Goal: Task Accomplishment & Management: Manage account settings

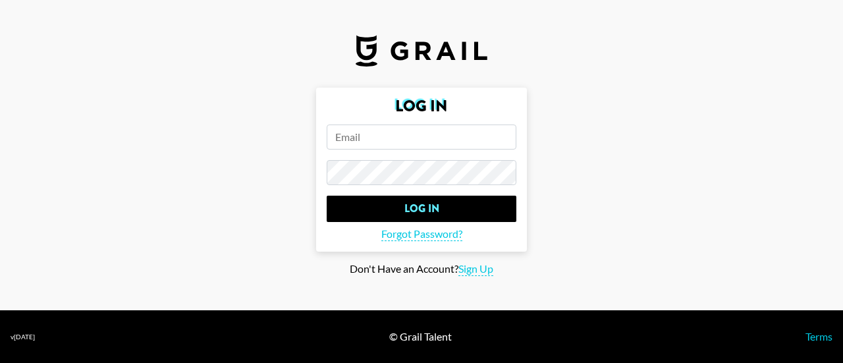
click at [365, 142] on input "email" at bounding box center [422, 136] width 190 height 25
paste input "[PERSON_NAME][EMAIL_ADDRESS]"
type input "[PERSON_NAME][EMAIL_ADDRESS]"
click at [425, 233] on span "Forgot Password?" at bounding box center [421, 234] width 81 height 14
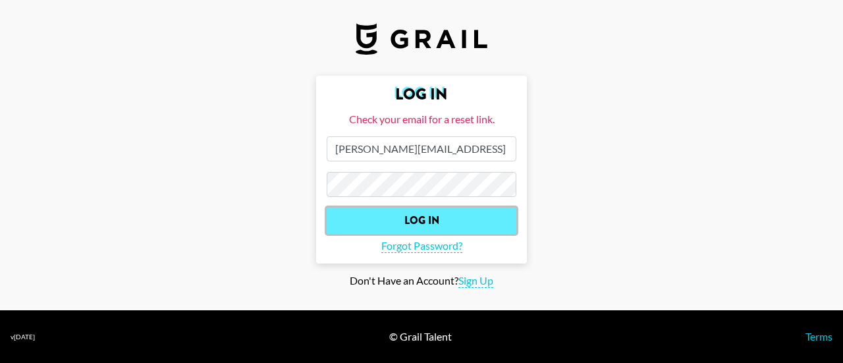
click at [414, 213] on input "Log In" at bounding box center [422, 220] width 190 height 26
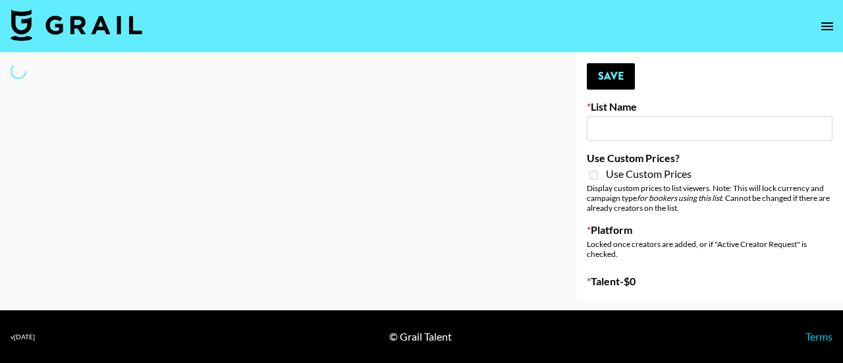
click at [687, 98] on div "Your changes have been saved! Save List Name Use Custom Prices? Use Custom Pric…" at bounding box center [709, 177] width 267 height 248
select select "Brand"
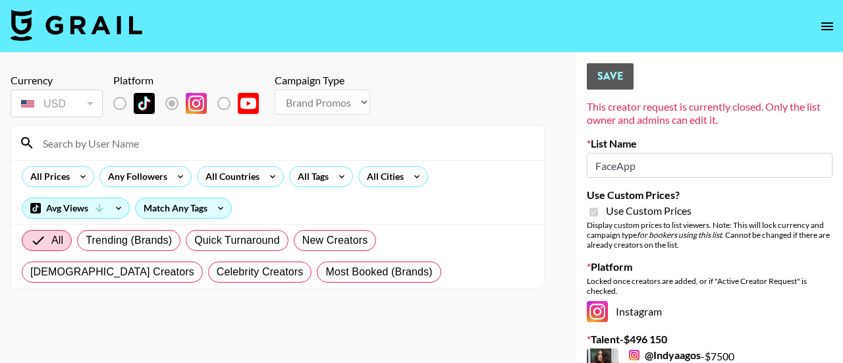
type input "FaceApp"
checkbox input "true"
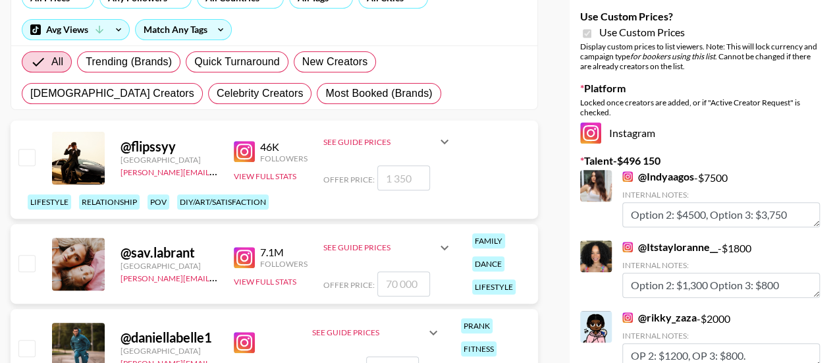
scroll to position [234, 0]
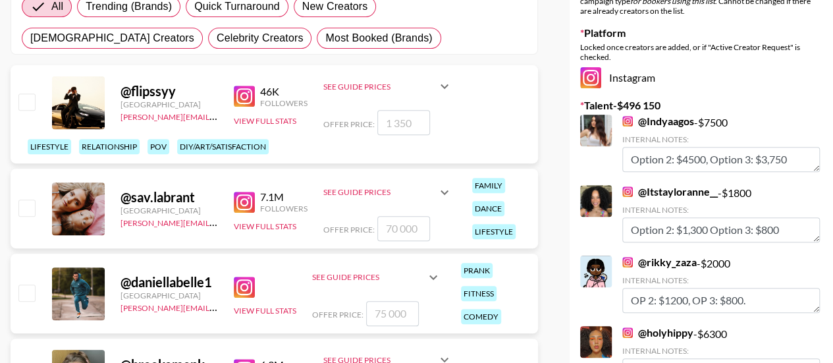
click at [672, 117] on link "@ [GEOGRAPHIC_DATA]" at bounding box center [658, 121] width 72 height 13
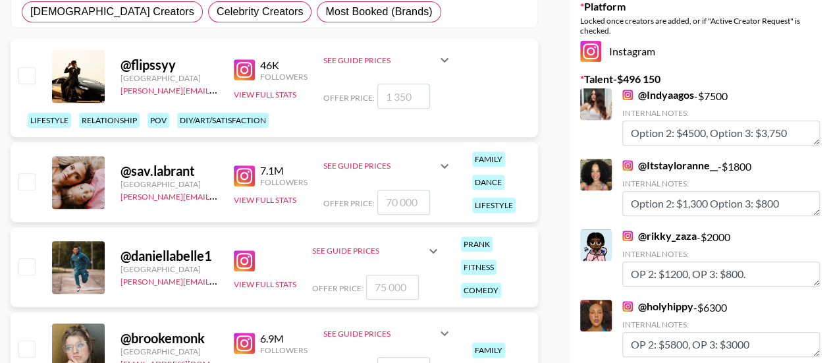
scroll to position [267, 0]
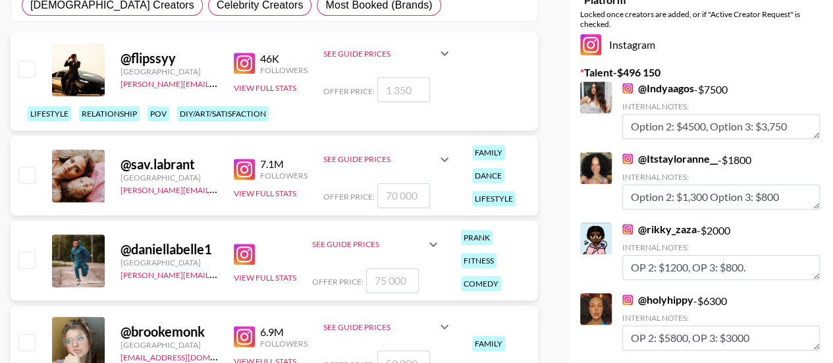
click at [682, 158] on link "@ Itstayloranne__" at bounding box center [669, 158] width 95 height 13
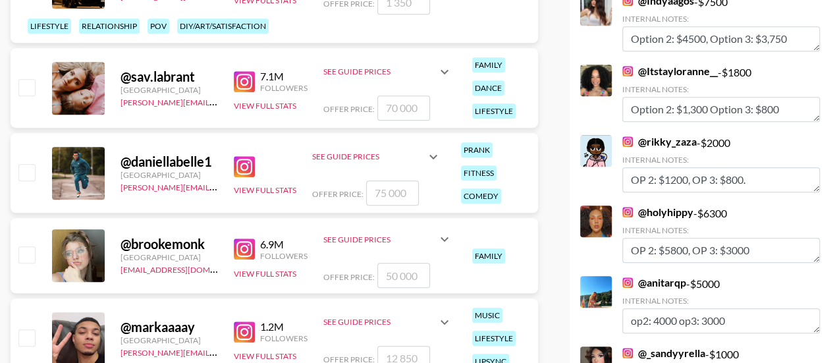
scroll to position [360, 0]
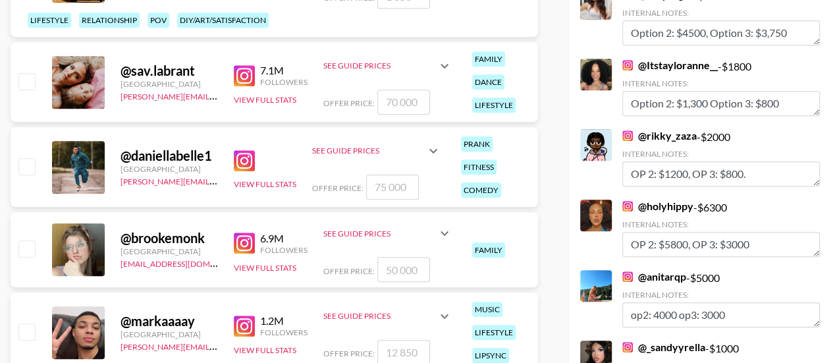
click at [672, 136] on link "@ rikky_zaza" at bounding box center [659, 135] width 74 height 13
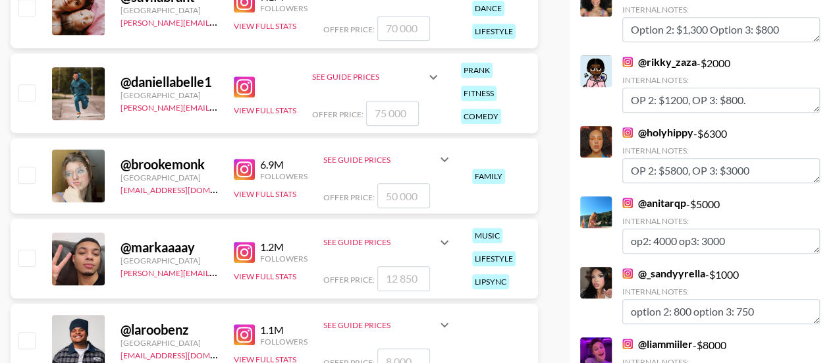
scroll to position [470, 0]
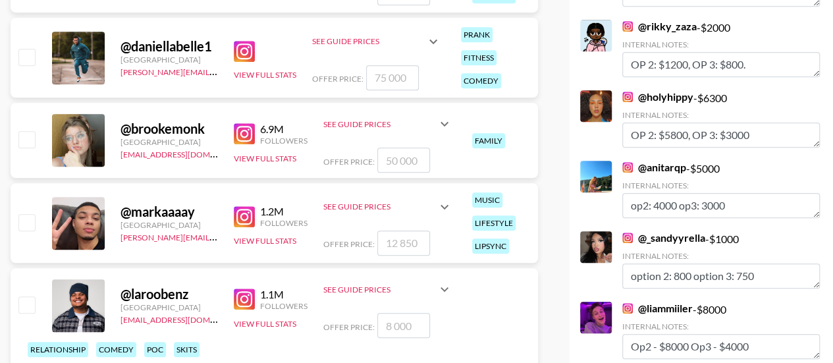
click at [676, 94] on link "@ holyhippy" at bounding box center [657, 96] width 71 height 13
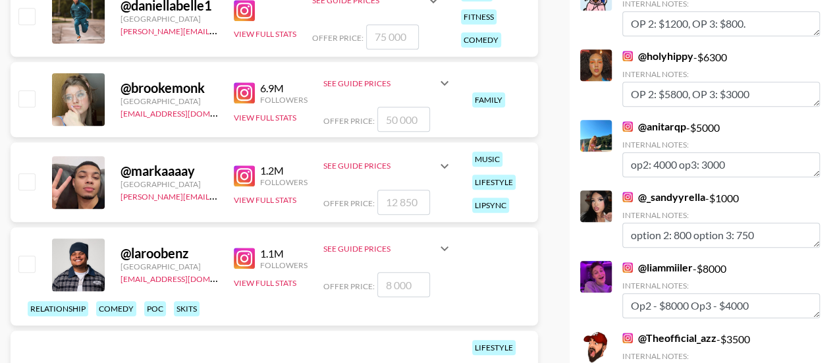
click at [656, 127] on link "@ anitarqp" at bounding box center [654, 126] width 64 height 13
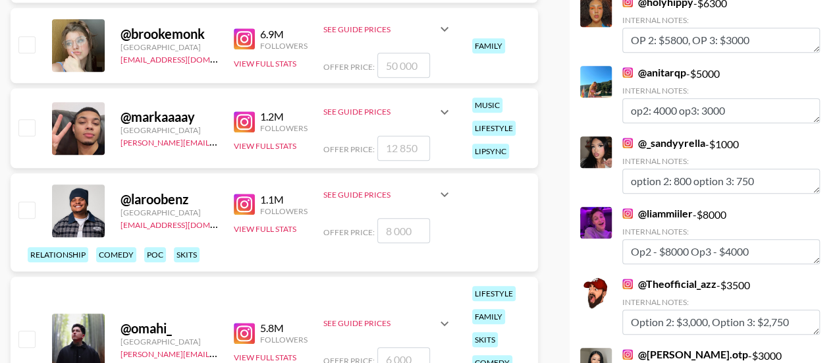
scroll to position [565, 0]
click at [691, 139] on link "@ _sandyyrella" at bounding box center [663, 142] width 83 height 13
click at [666, 140] on link "@ _sandyyrella" at bounding box center [663, 142] width 83 height 13
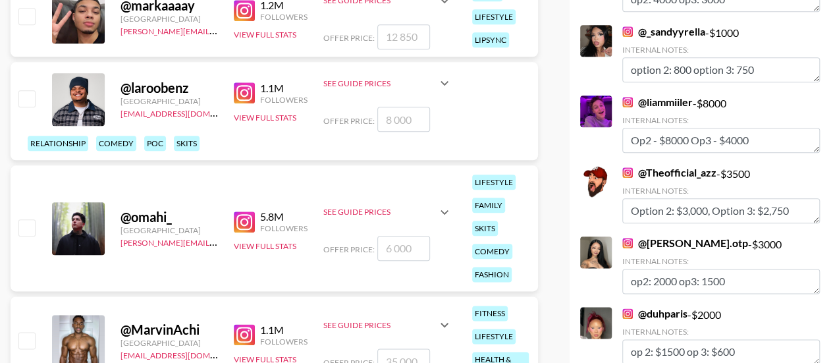
click at [659, 101] on link "@ liammiiler" at bounding box center [657, 101] width 70 height 13
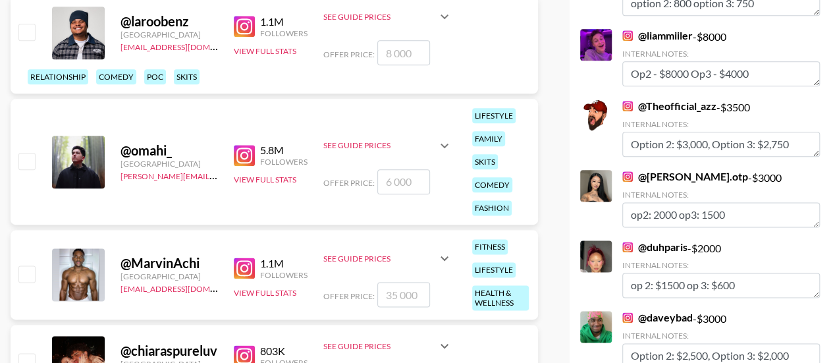
scroll to position [743, 0]
click at [659, 106] on link "@ Theofficial_azz" at bounding box center [669, 105] width 94 height 13
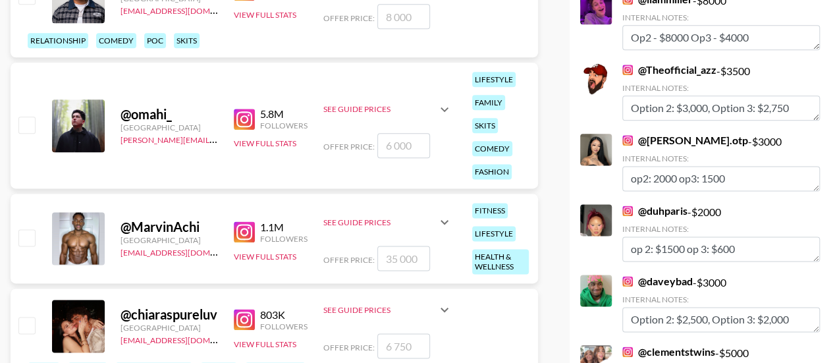
click at [667, 137] on link "@ Michelle.otp" at bounding box center [685, 140] width 126 height 13
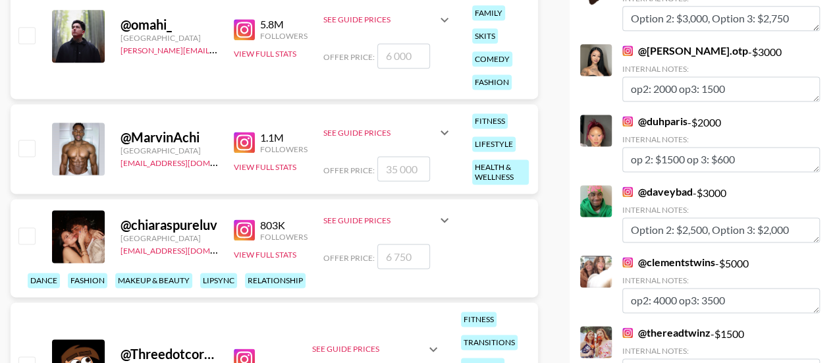
click at [668, 119] on link "@ duhparis" at bounding box center [654, 121] width 65 height 13
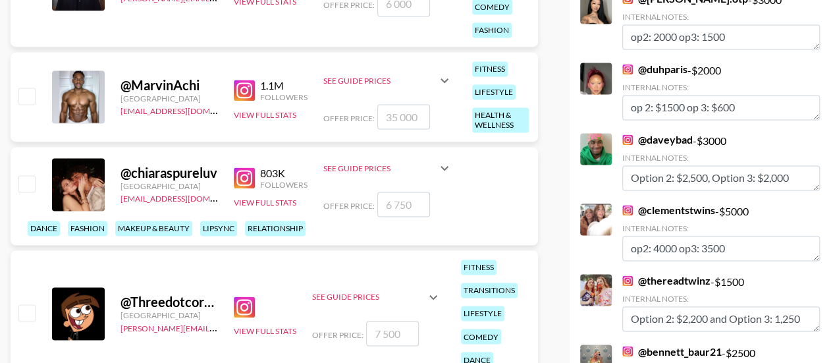
scroll to position [921, 0]
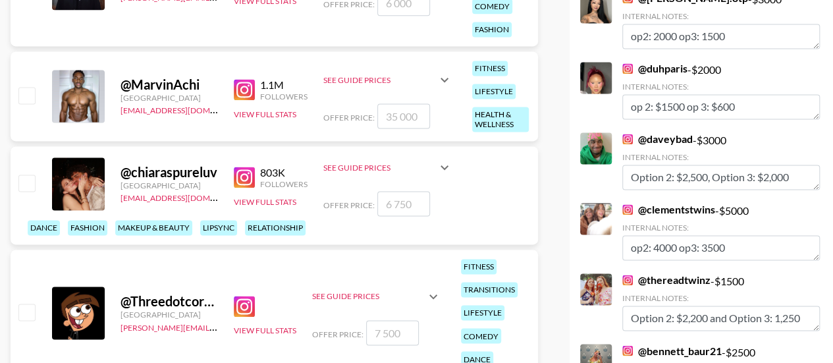
click at [660, 132] on link "@ daveybad" at bounding box center [657, 138] width 70 height 13
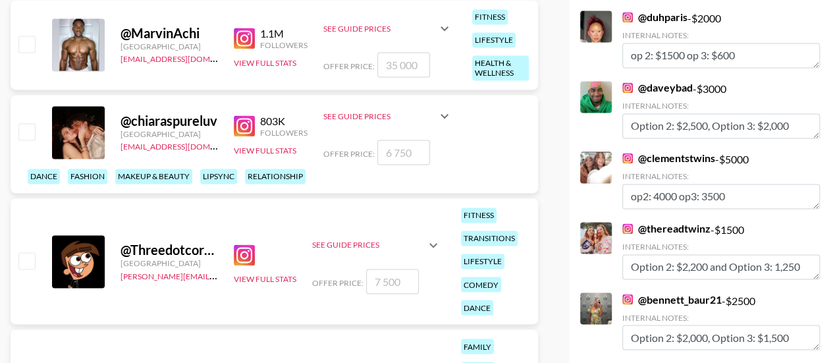
click at [668, 157] on link "@ clementstwins" at bounding box center [668, 157] width 93 height 13
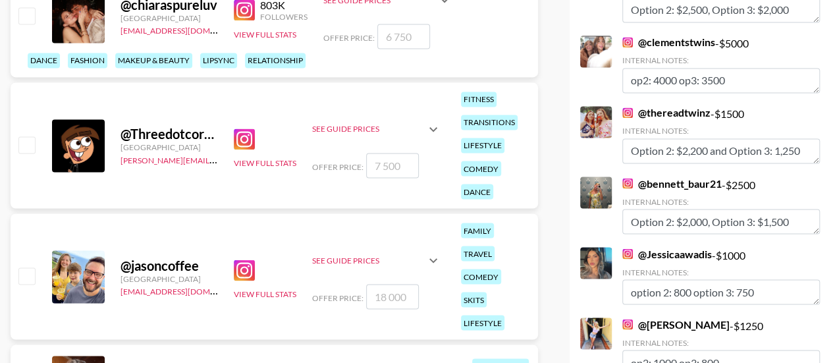
scroll to position [1106, 0]
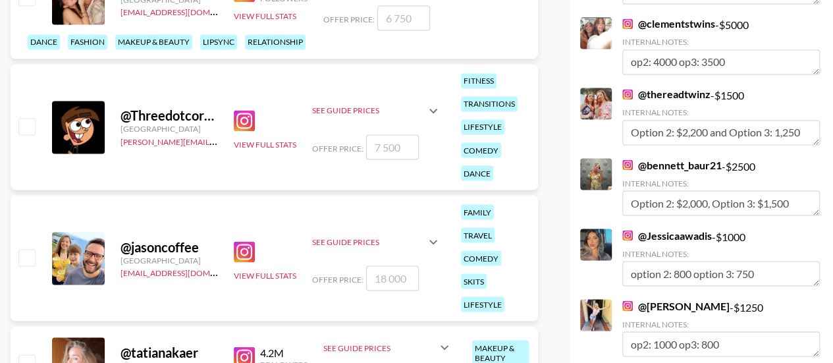
click at [670, 93] on link "@ [GEOGRAPHIC_DATA]" at bounding box center [666, 94] width 88 height 13
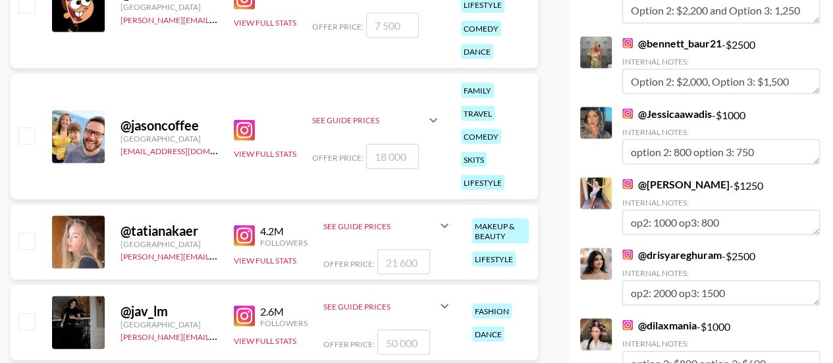
scroll to position [1241, 0]
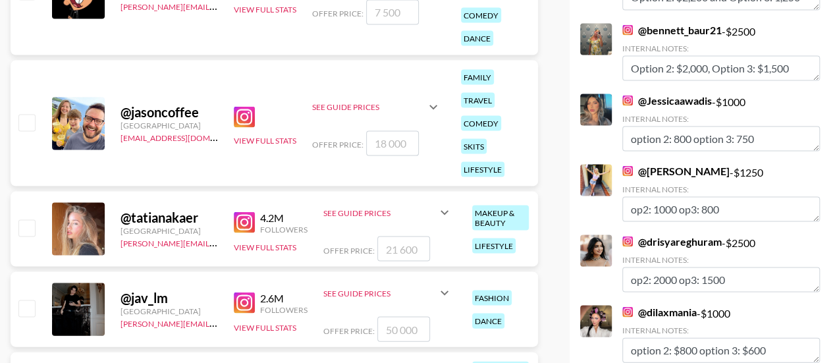
click at [671, 28] on link "@ bennett_baur21" at bounding box center [671, 29] width 99 height 13
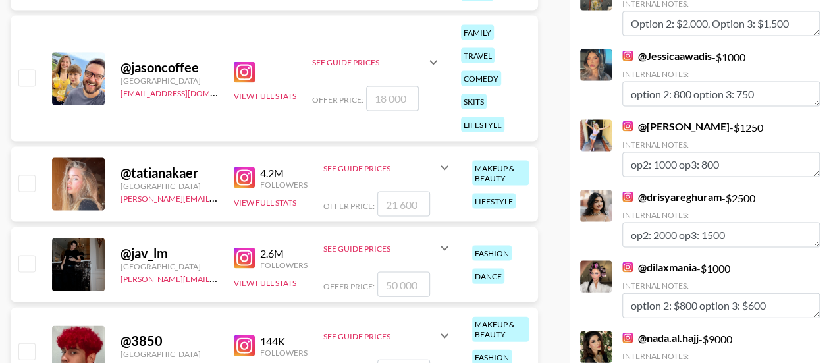
scroll to position [1289, 0]
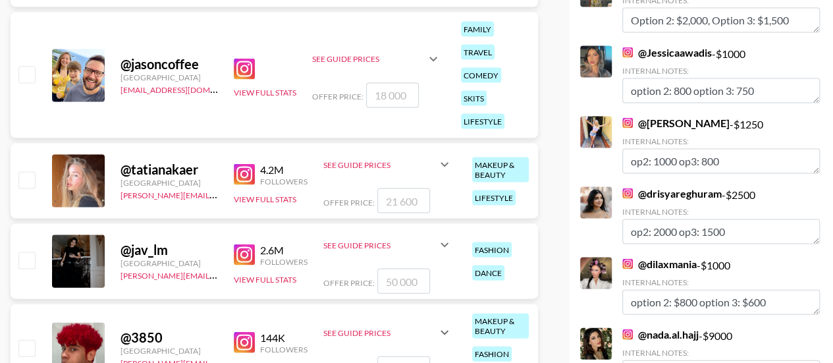
click at [667, 52] on link "@ Jessicaawadis" at bounding box center [667, 52] width 90 height 13
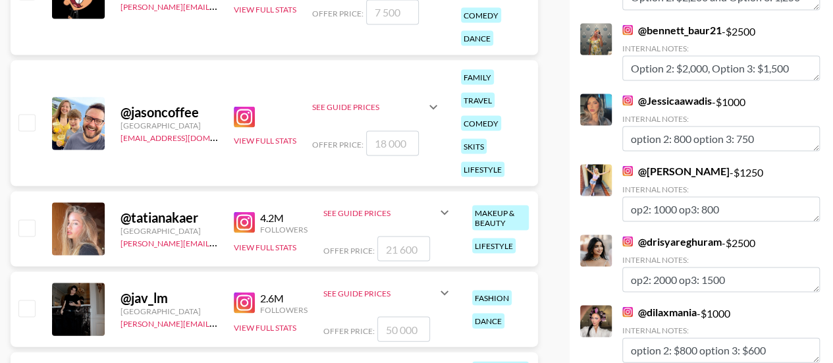
scroll to position [1198, 0]
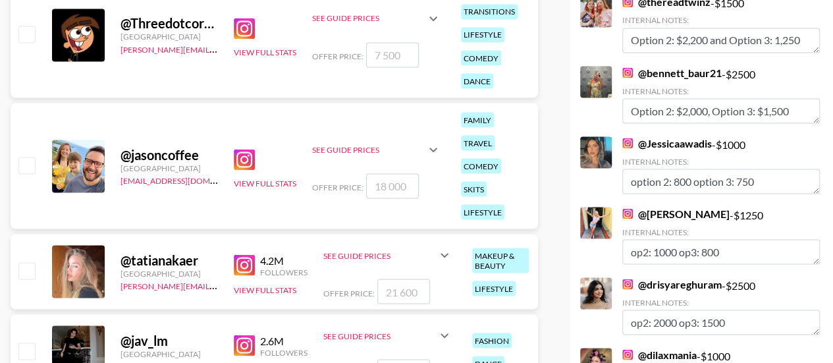
click at [660, 138] on link "@ Jessicaawadis" at bounding box center [667, 142] width 90 height 13
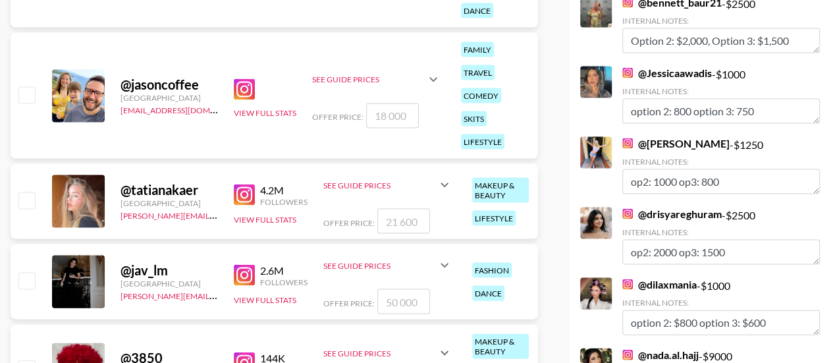
scroll to position [1285, 0]
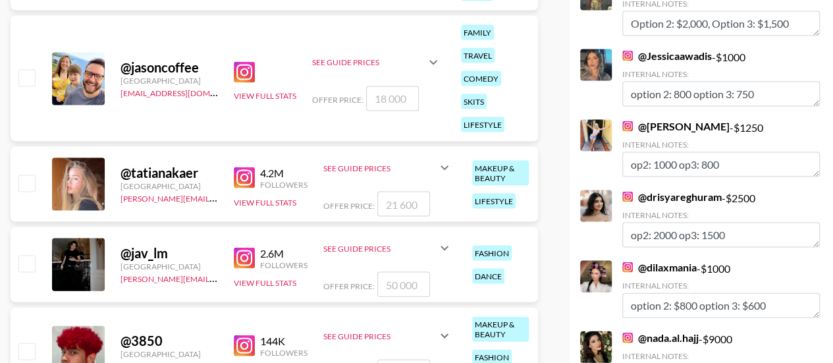
click at [655, 126] on link "@ Giadaryann" at bounding box center [675, 126] width 107 height 13
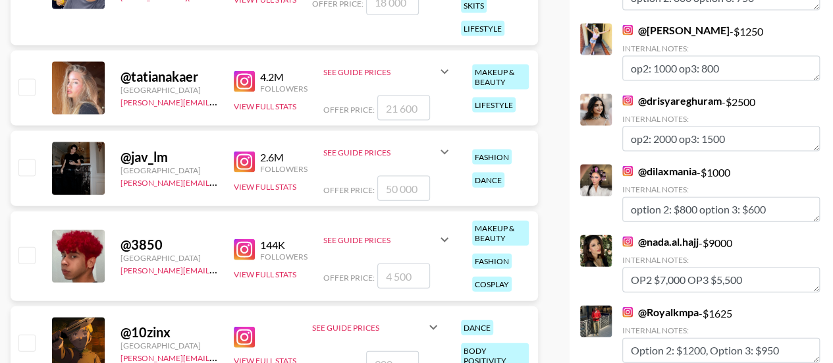
click at [666, 99] on link "@ drisyareghuram" at bounding box center [671, 100] width 99 height 13
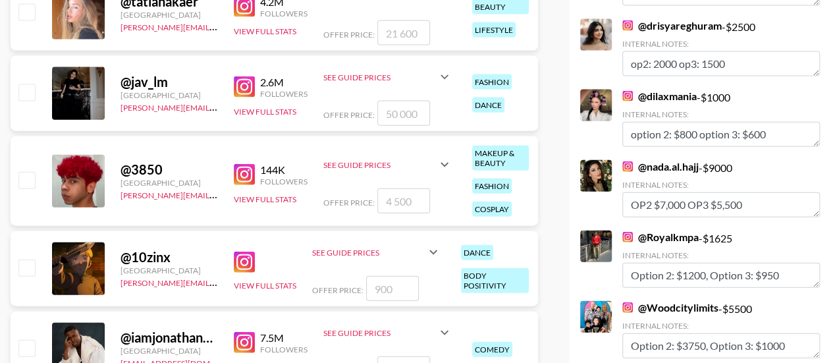
click at [666, 94] on link "@ dilaxmania" at bounding box center [659, 96] width 74 height 13
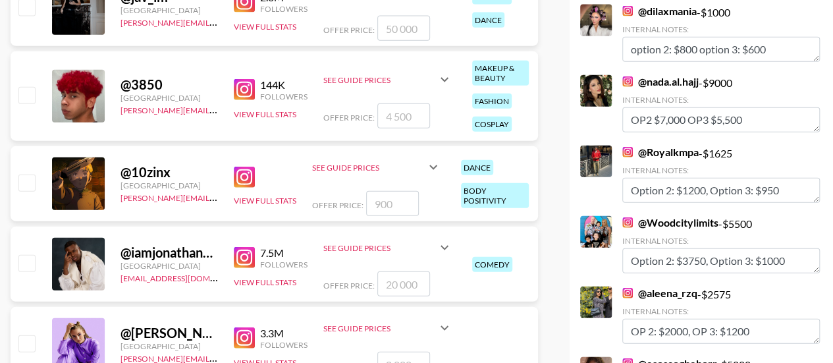
click at [672, 84] on link "@ nada.al.hajj" at bounding box center [660, 81] width 76 height 13
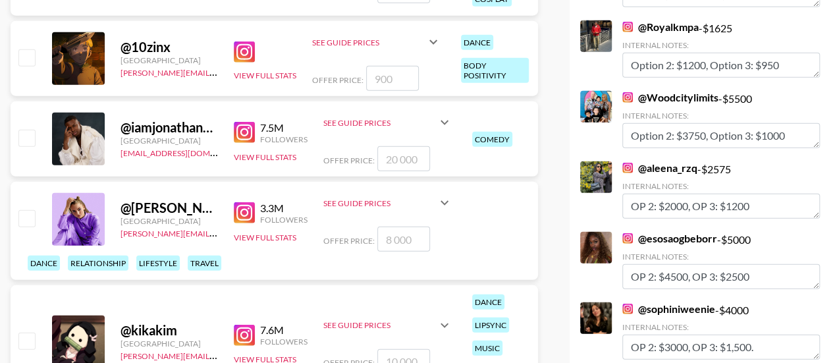
click at [656, 26] on link "@ Royalkmpa" at bounding box center [660, 26] width 76 height 13
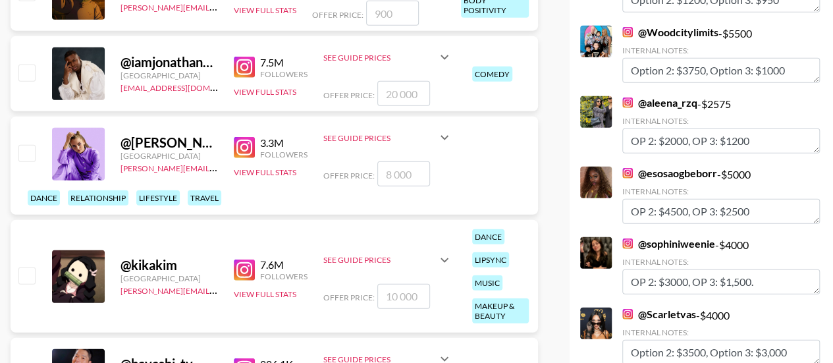
scroll to position [1733, 0]
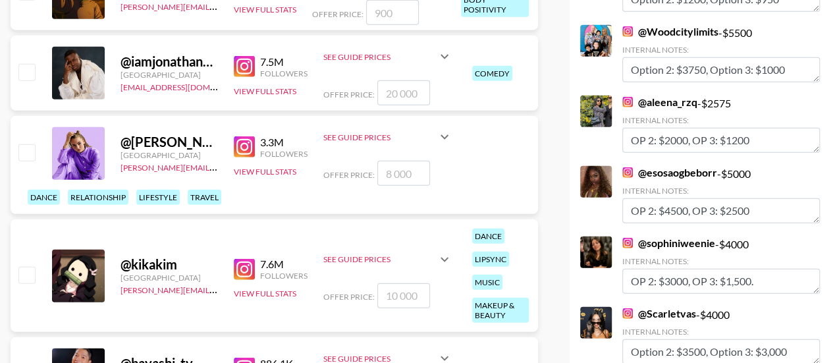
click at [665, 31] on link "@ Woodcitylimits" at bounding box center [670, 31] width 96 height 13
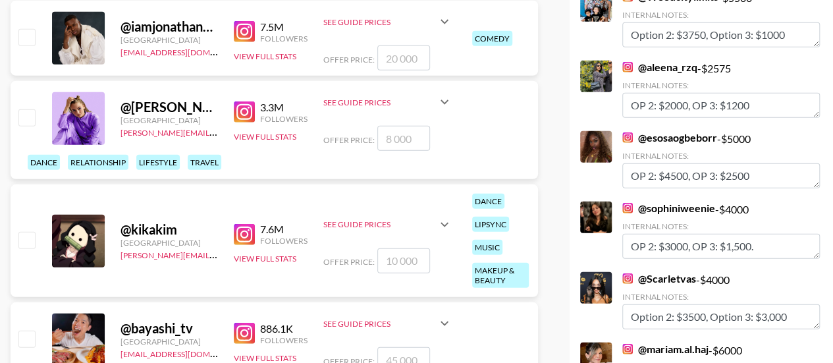
scroll to position [1768, 0]
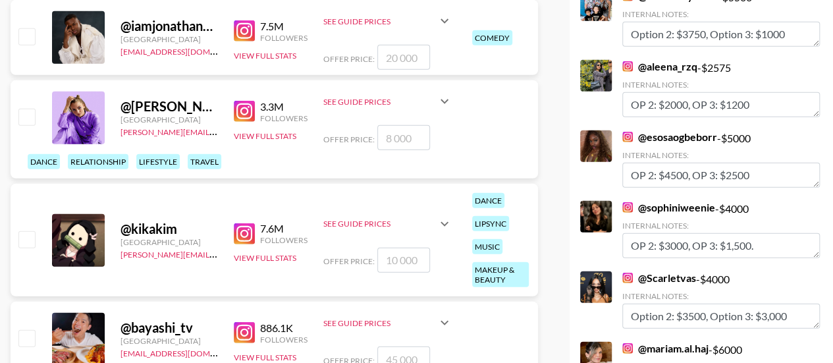
click at [661, 61] on link "@ aleena_rzq" at bounding box center [659, 66] width 75 height 13
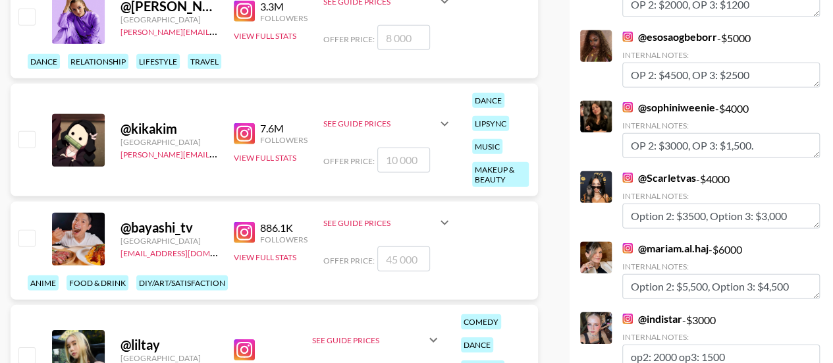
click at [665, 34] on link "@ esosaogbeborr" at bounding box center [669, 36] width 95 height 13
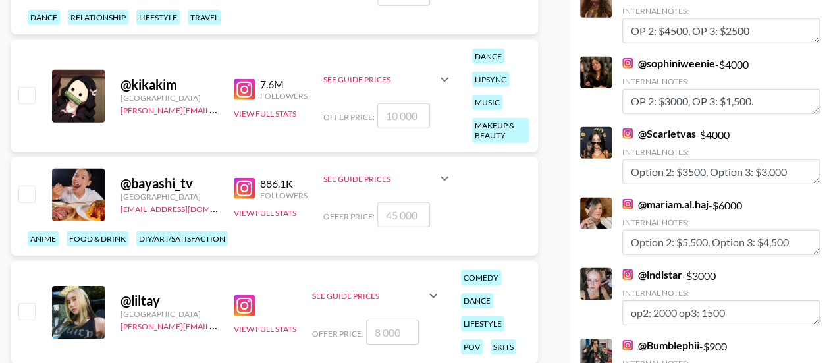
scroll to position [1913, 0]
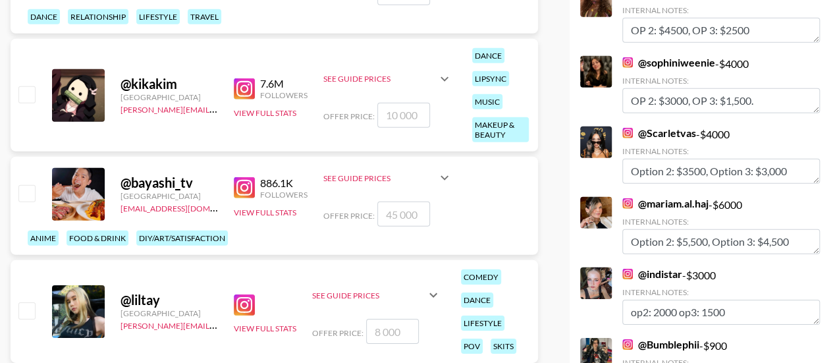
click at [656, 61] on link "@ sophiniweenie" at bounding box center [668, 62] width 93 height 13
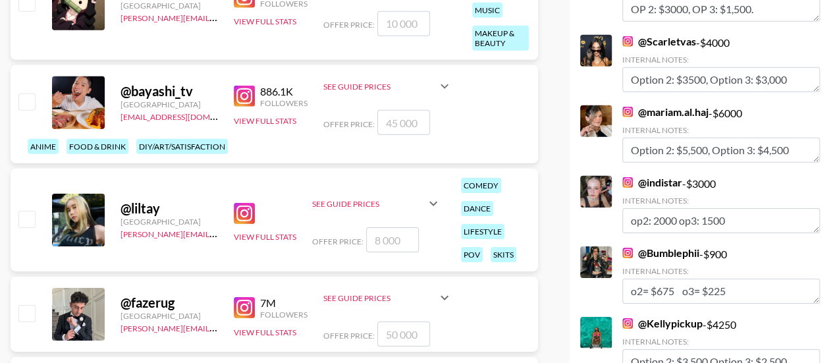
scroll to position [2005, 0]
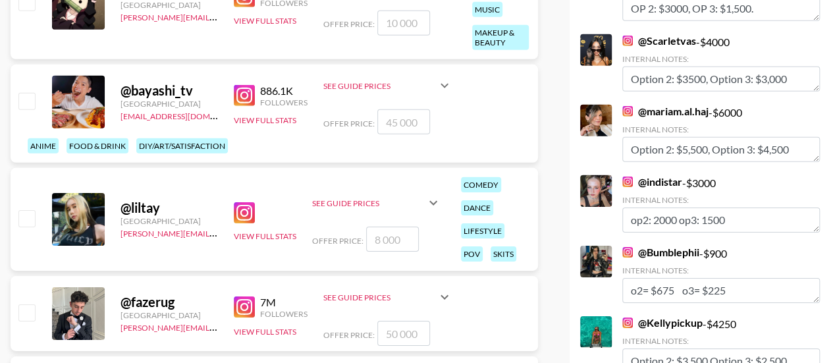
click at [661, 35] on link "@ Scarletvas" at bounding box center [659, 40] width 74 height 13
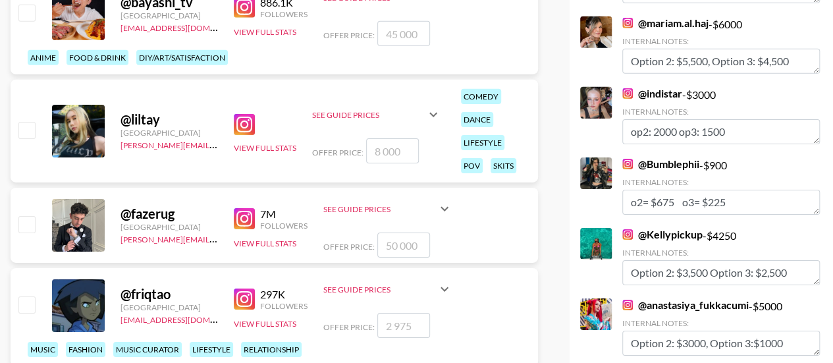
scroll to position [2094, 0]
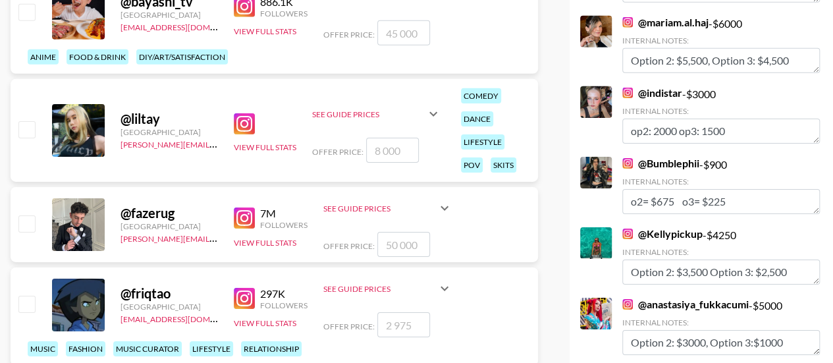
click at [665, 20] on link "@ [PERSON_NAME].al.haj" at bounding box center [665, 22] width 86 height 13
click at [669, 95] on link "@ indistar" at bounding box center [652, 92] width 60 height 13
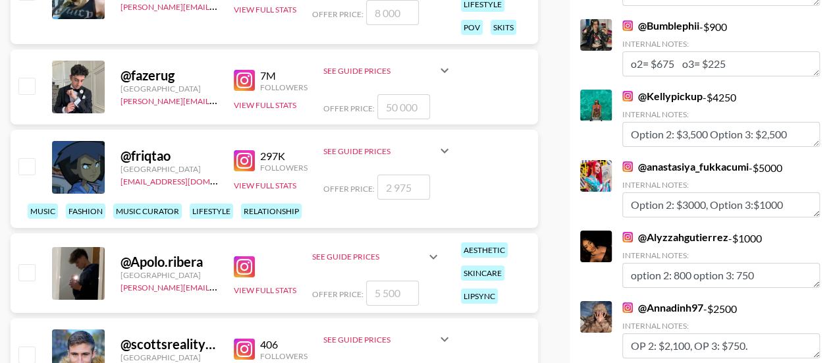
scroll to position [2232, 0]
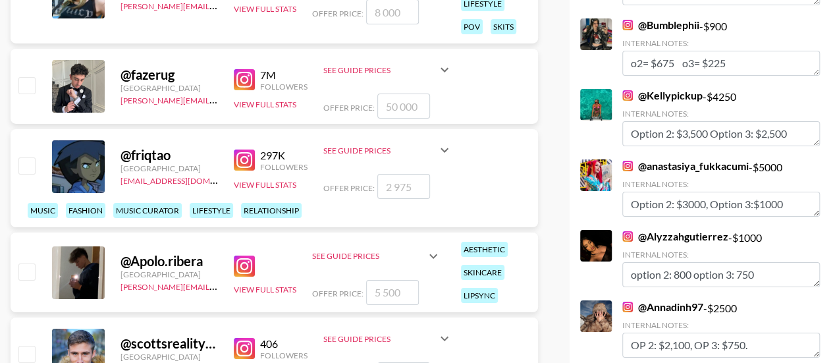
click at [661, 28] on link "@ Bumblephii" at bounding box center [660, 24] width 77 height 13
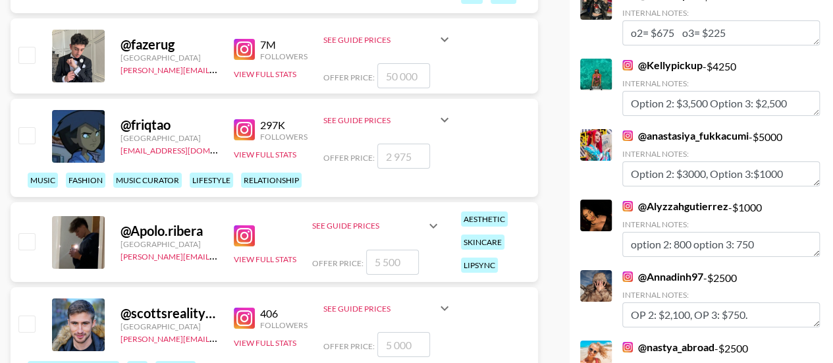
scroll to position [2296, 0]
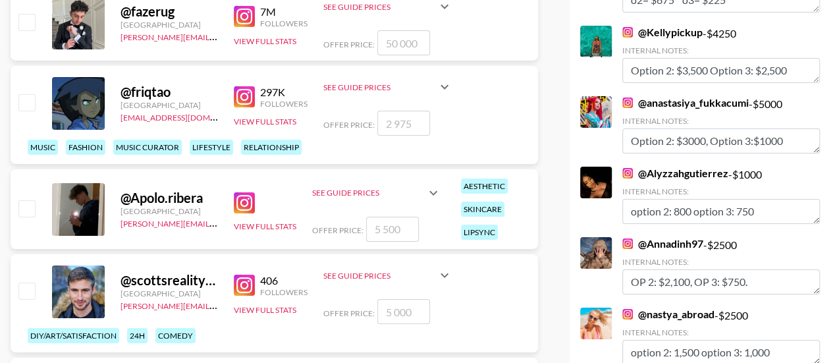
click at [663, 34] on link "@ Kellypickup" at bounding box center [662, 32] width 80 height 13
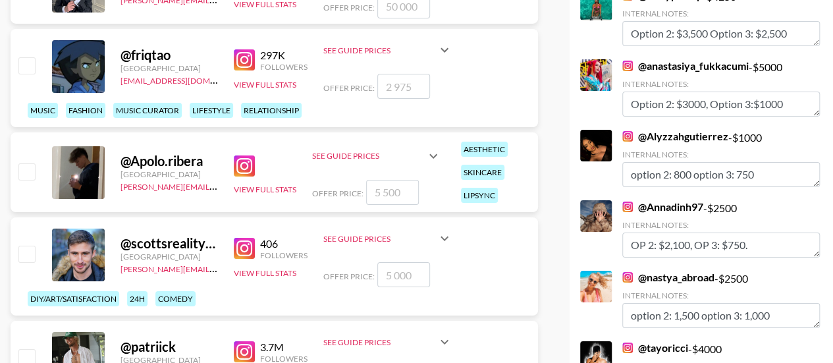
scroll to position [2333, 0]
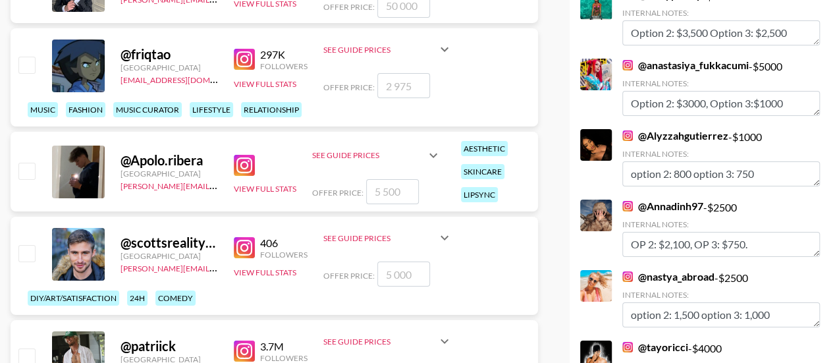
click at [683, 67] on link "@ anastasiya_fukkacumi" at bounding box center [685, 65] width 126 height 13
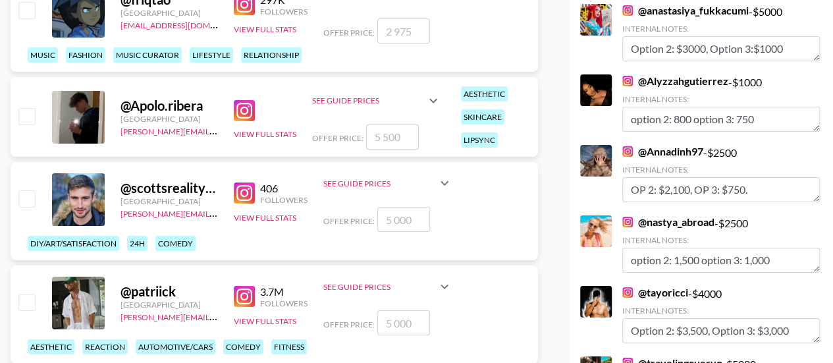
scroll to position [2389, 0]
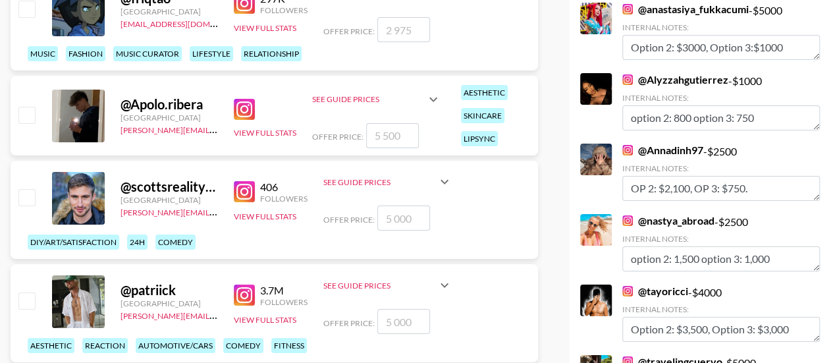
click at [686, 82] on link "@ Alyzzahgutierrez" at bounding box center [675, 79] width 106 height 13
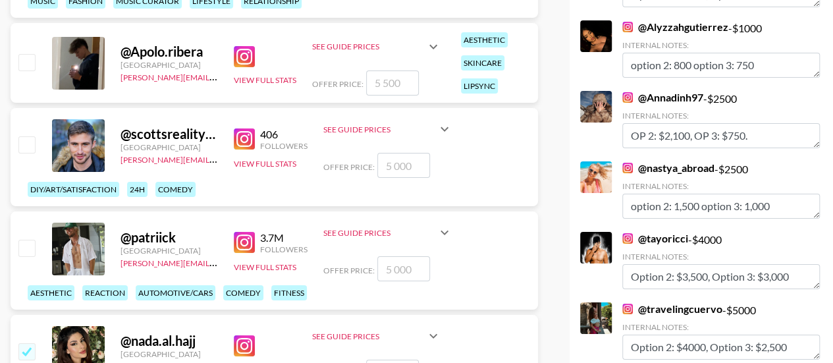
scroll to position [2465, 0]
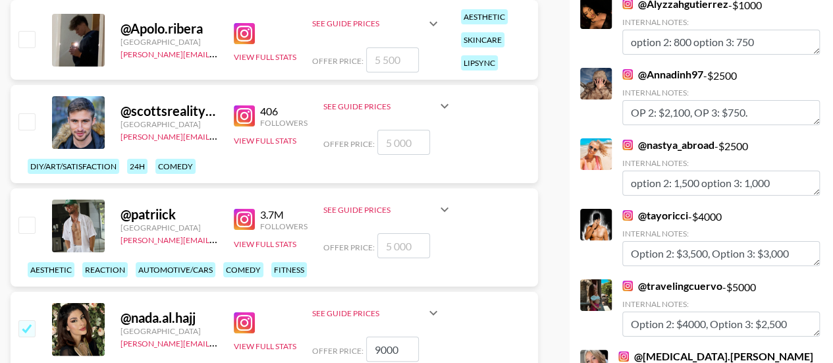
click at [662, 70] on link "@ Annadinh97" at bounding box center [662, 74] width 81 height 13
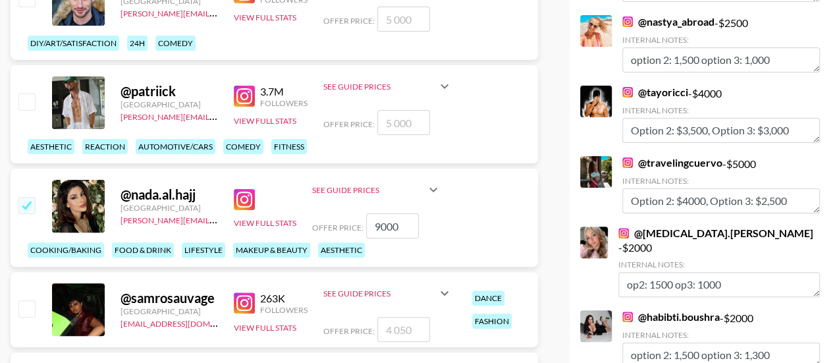
scroll to position [2596, 0]
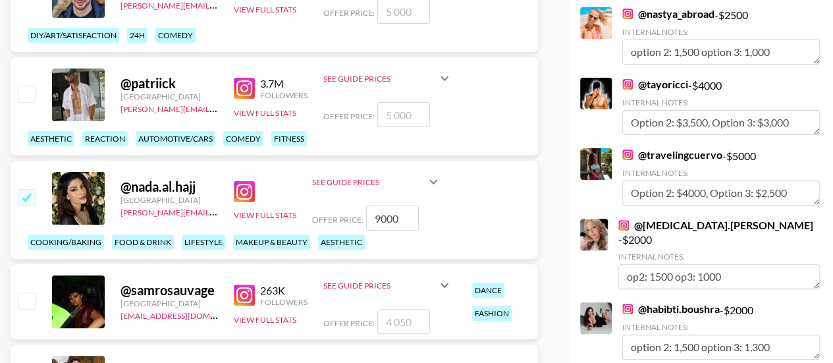
click at [684, 15] on link "@ nastya_abroad" at bounding box center [668, 13] width 92 height 13
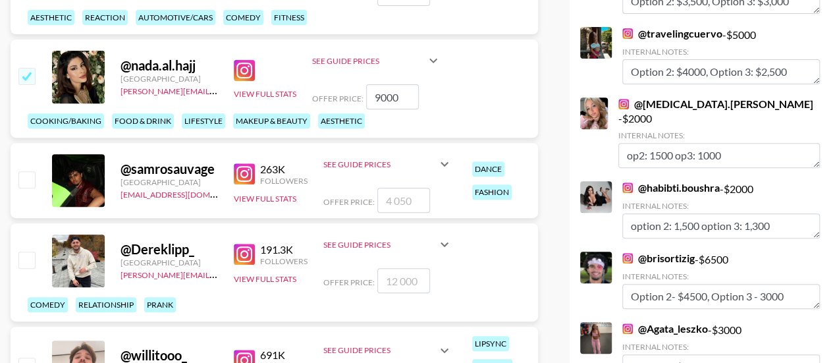
scroll to position [2718, 0]
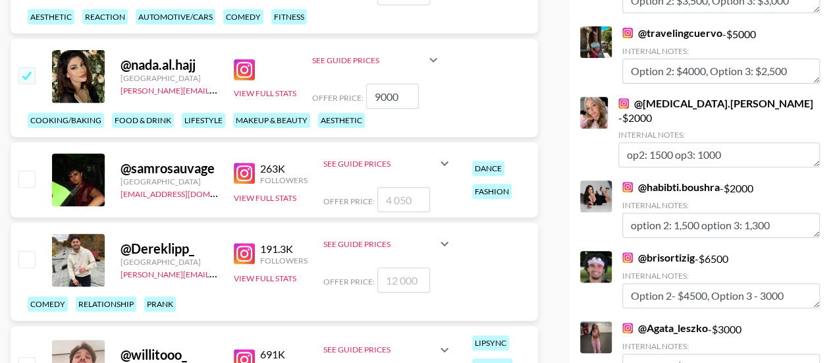
click at [656, 29] on link "@ travelingcuervo" at bounding box center [672, 32] width 100 height 13
click at [655, 100] on link "@ [MEDICAL_DATA].[PERSON_NAME]" at bounding box center [715, 103] width 195 height 13
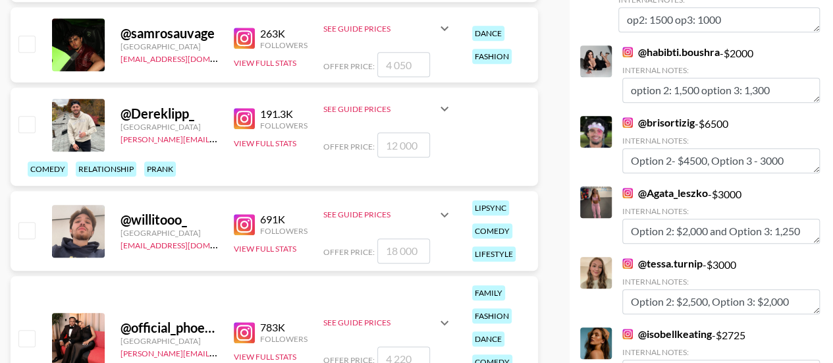
scroll to position [2870, 0]
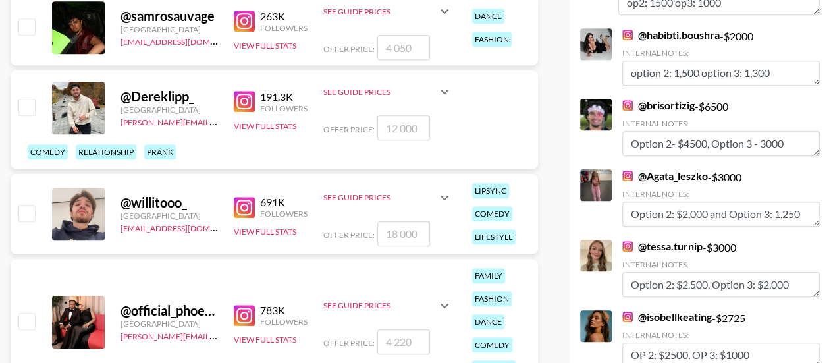
click at [684, 28] on link "@ habibti.boushra" at bounding box center [670, 34] width 97 height 13
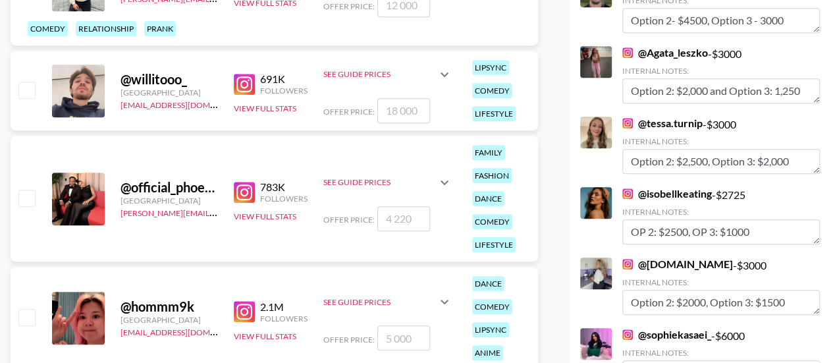
scroll to position [2994, 0]
click at [661, 45] on link "@ Agata_leszko" at bounding box center [665, 51] width 86 height 13
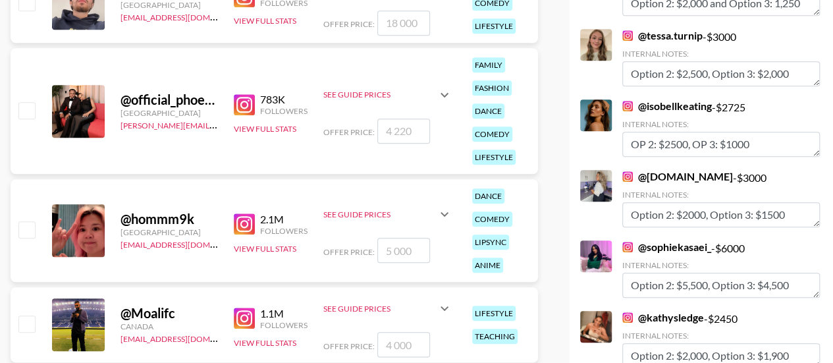
scroll to position [3081, 0]
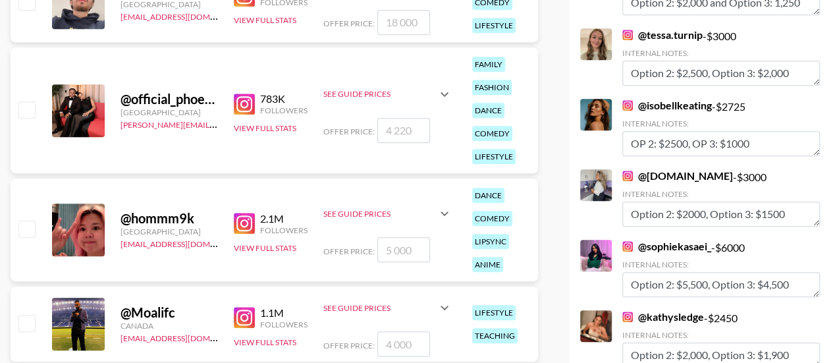
click at [658, 28] on link "@ tessa.turnip" at bounding box center [662, 34] width 80 height 13
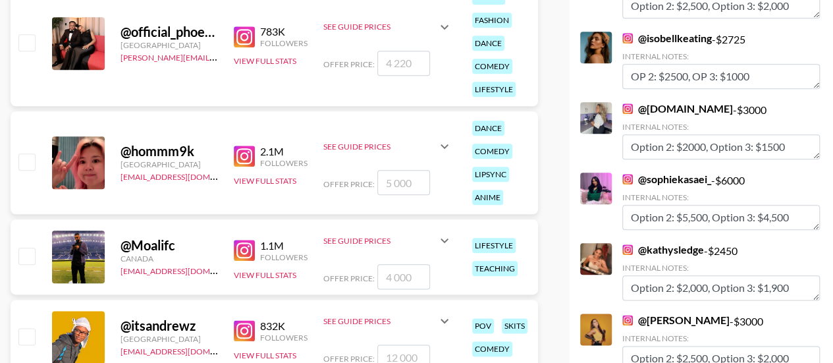
scroll to position [3145, 0]
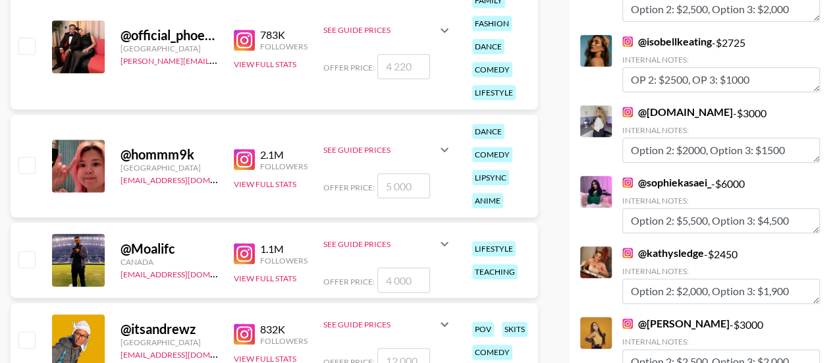
click at [653, 35] on link "@ isobellkeating" at bounding box center [667, 41] width 90 height 13
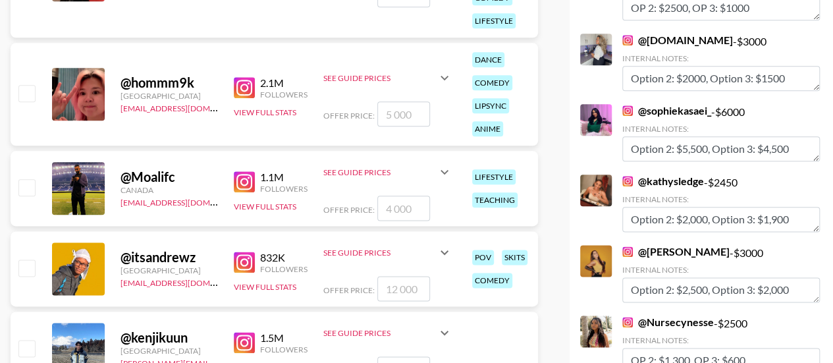
scroll to position [3217, 0]
click at [680, 33] on link "@ [DOMAIN_NAME]" at bounding box center [677, 39] width 111 height 13
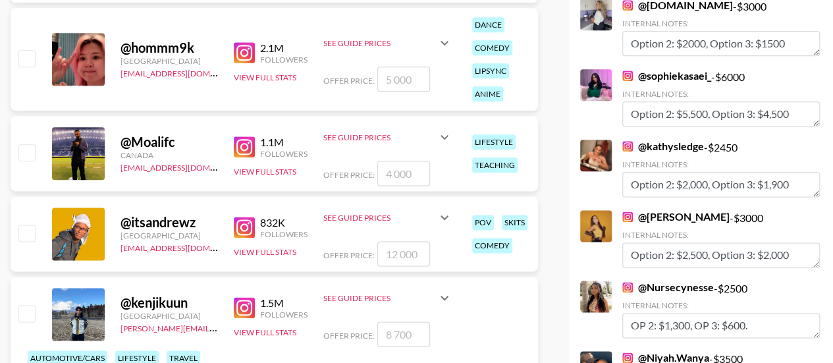
scroll to position [3283, 0]
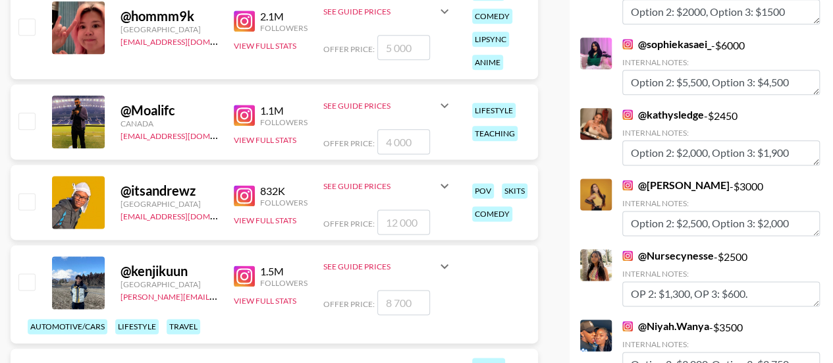
click at [664, 38] on link "@ sophiekasaei_" at bounding box center [666, 44] width 89 height 13
click at [817, 178] on div "@ [PERSON_NAME] - $ 3000 Internal Notes: Option 2: $2,500, Option 3: $2,000" at bounding box center [721, 206] width 198 height 57
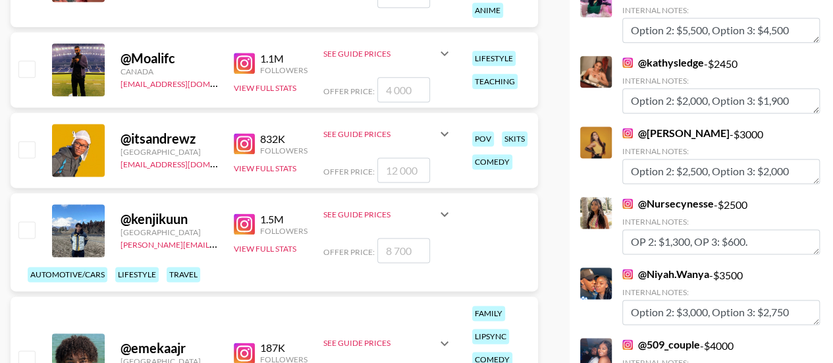
scroll to position [3345, 0]
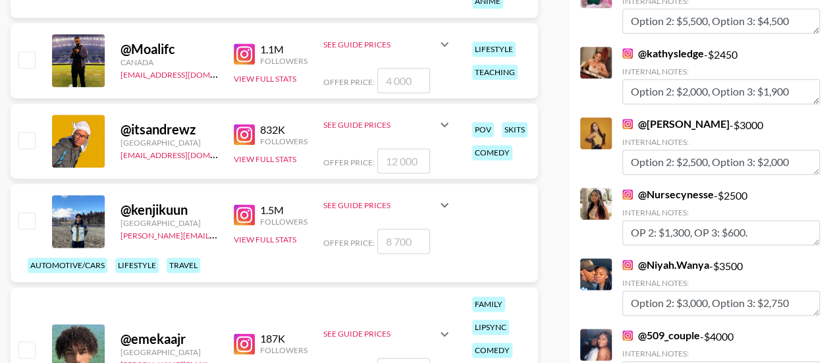
click at [684, 47] on link "@ kathysledge" at bounding box center [663, 53] width 82 height 13
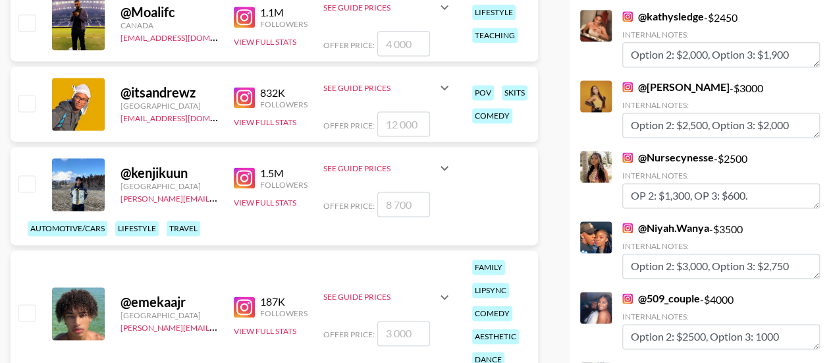
scroll to position [3444, 0]
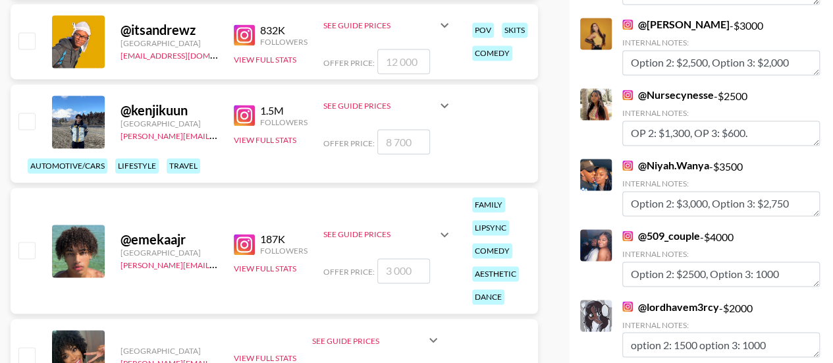
click at [699, 18] on link "@ [PERSON_NAME]" at bounding box center [675, 24] width 107 height 13
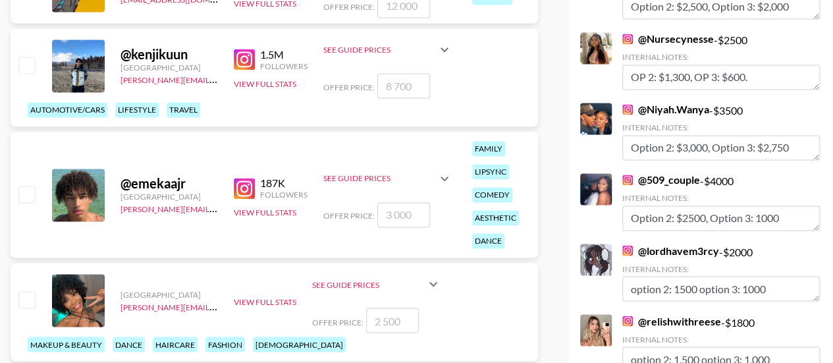
scroll to position [3509, 0]
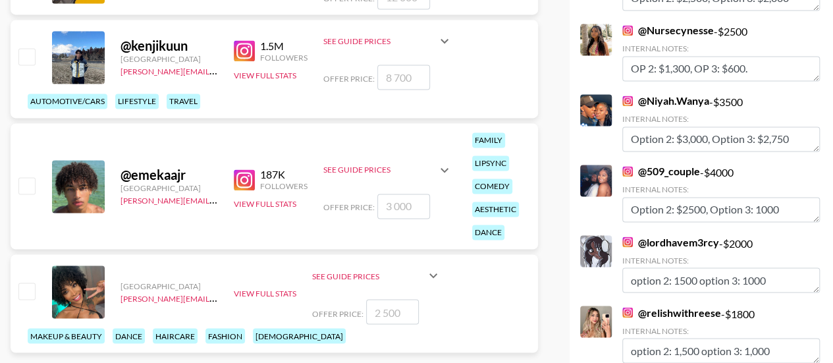
click at [674, 24] on link "@ Nursecynesse" at bounding box center [668, 30] width 92 height 13
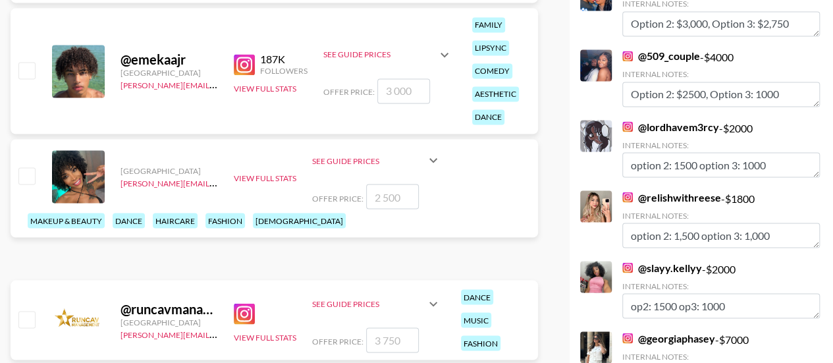
scroll to position [3628, 0]
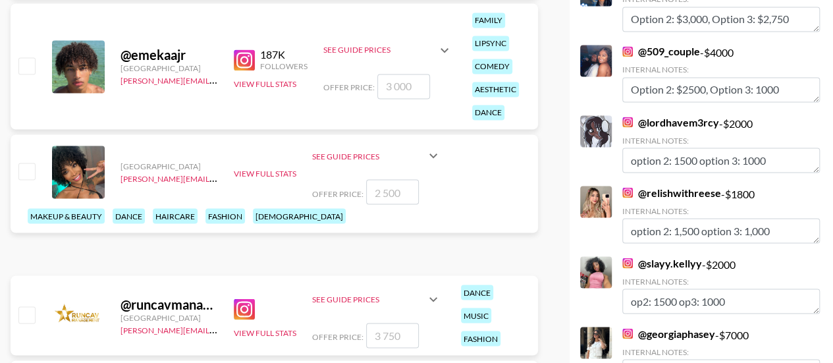
click at [657, 45] on link "@ 509_couple" at bounding box center [661, 51] width 78 height 13
click at [668, 115] on link "@ lordhavem3rcy" at bounding box center [670, 121] width 97 height 13
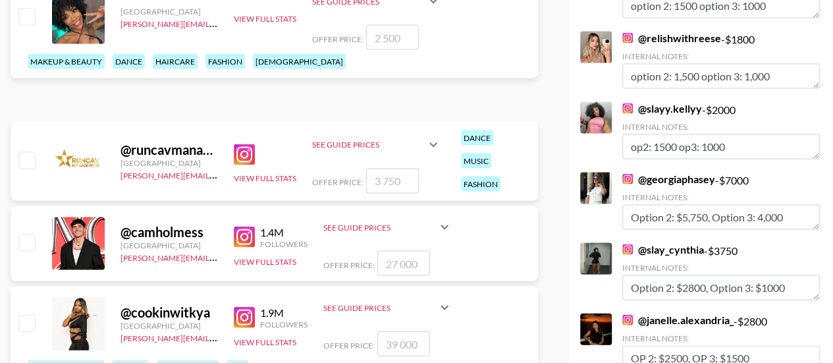
scroll to position [3788, 0]
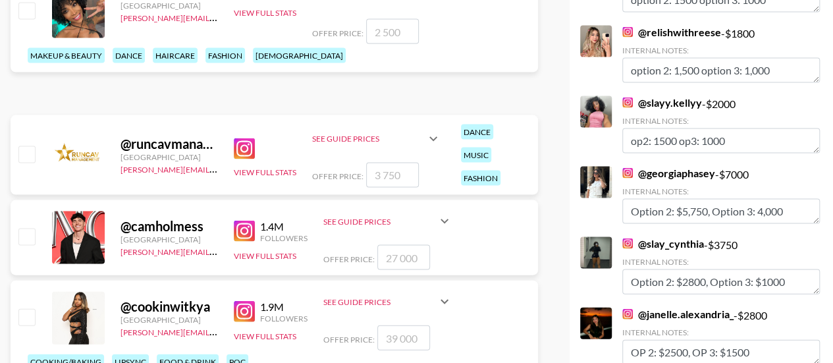
click at [664, 26] on link "@ relishwithreese" at bounding box center [671, 32] width 99 height 13
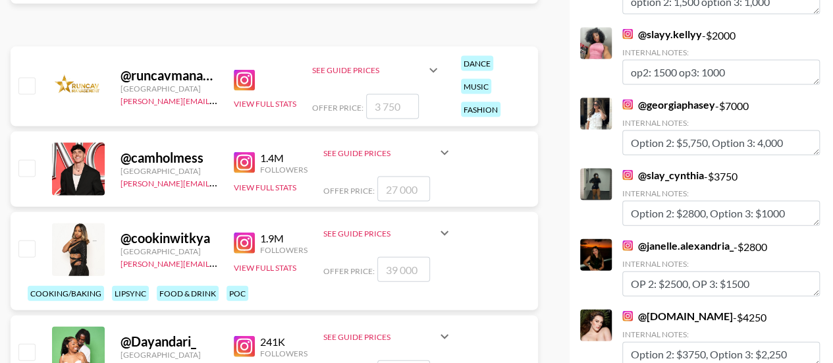
scroll to position [3859, 0]
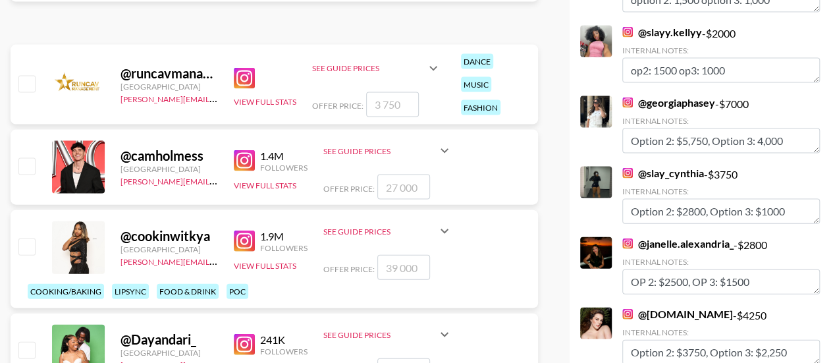
click at [676, 26] on link "@ slayy.kellyy" at bounding box center [662, 32] width 80 height 13
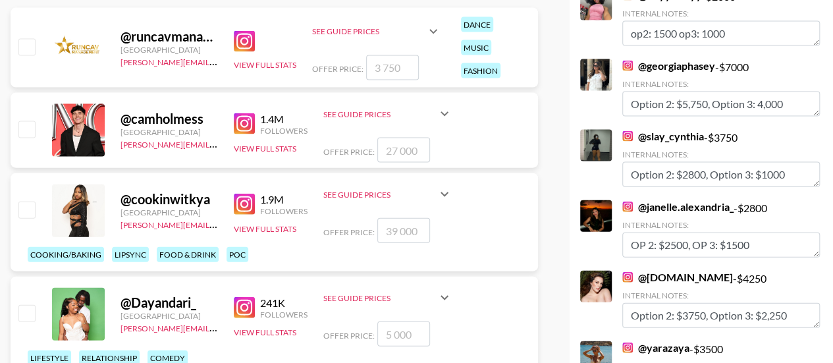
scroll to position [3925, 0]
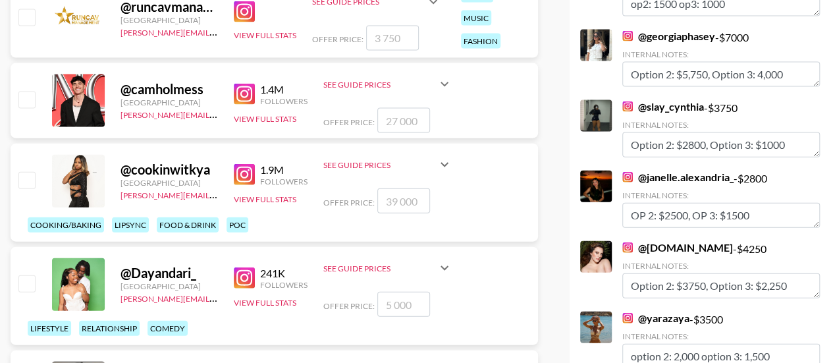
click at [652, 30] on link "@ georgiaphasey" at bounding box center [668, 36] width 93 height 13
click at [656, 100] on link "@ slay_cynthia" at bounding box center [663, 106] width 82 height 13
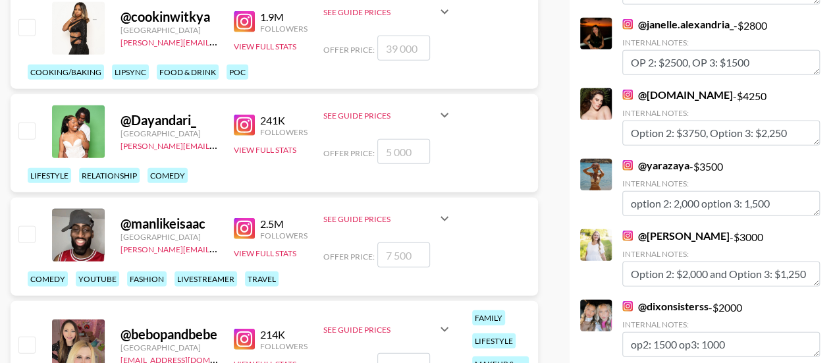
scroll to position [4074, 0]
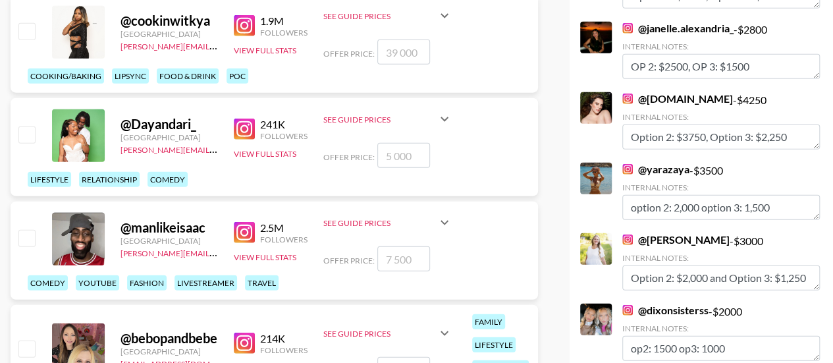
click at [672, 22] on link "@ [PERSON_NAME].alexandria_" at bounding box center [677, 28] width 111 height 13
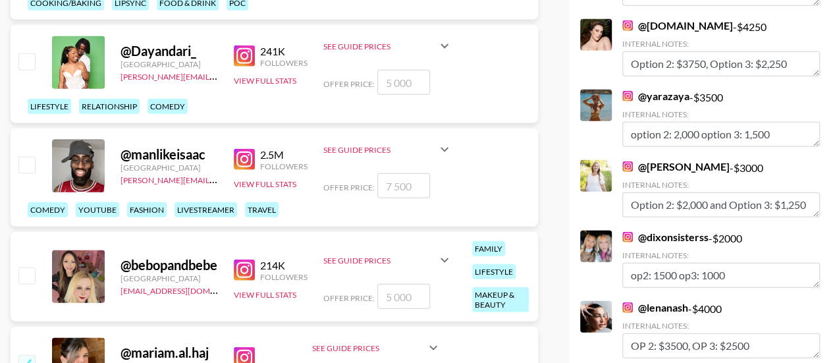
scroll to position [4148, 0]
click at [666, 20] on strong "@ [DOMAIN_NAME]" at bounding box center [677, 26] width 111 height 13
click at [661, 18] on link "@ [DOMAIN_NAME]" at bounding box center [677, 24] width 111 height 13
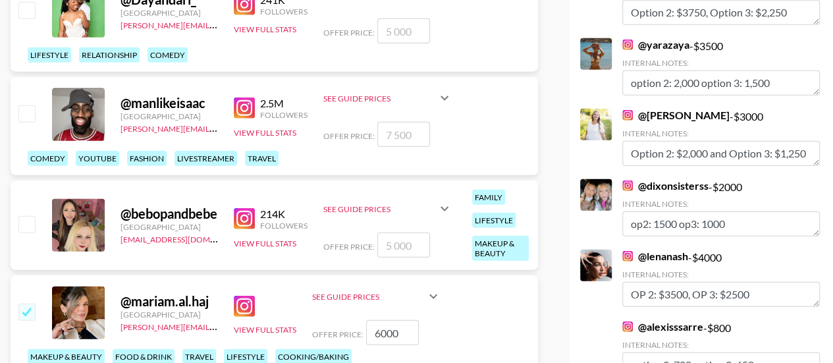
scroll to position [4203, 0]
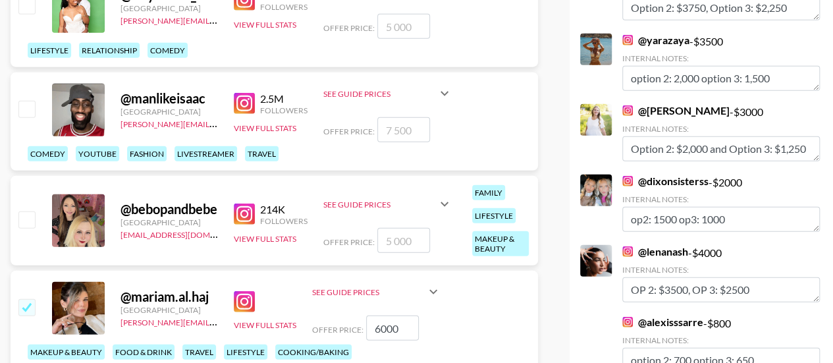
click at [657, 34] on link "@ yarazaya" at bounding box center [655, 40] width 67 height 13
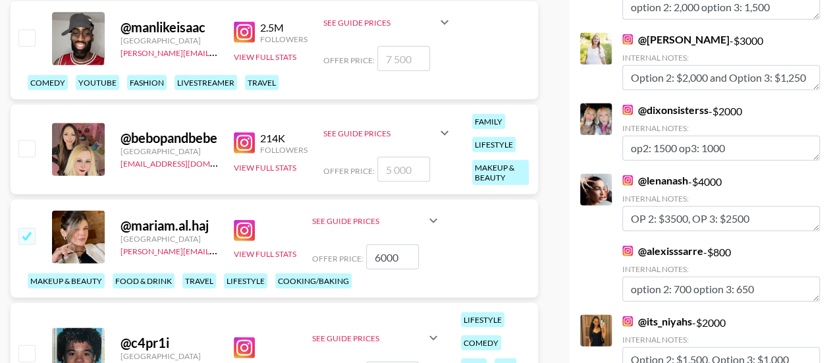
scroll to position [4286, 0]
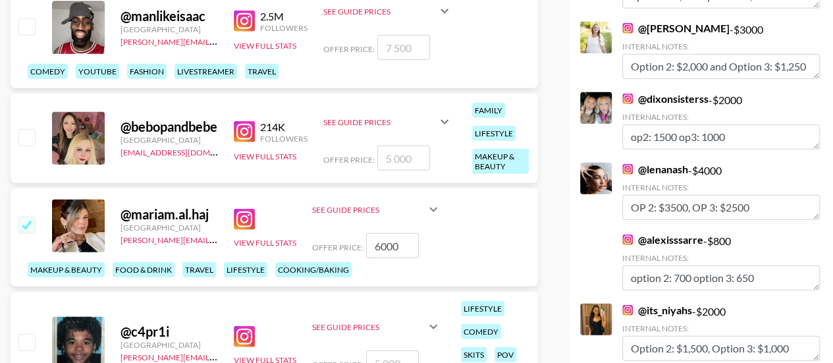
click at [678, 22] on link "@ jessica_alexis" at bounding box center [675, 28] width 107 height 13
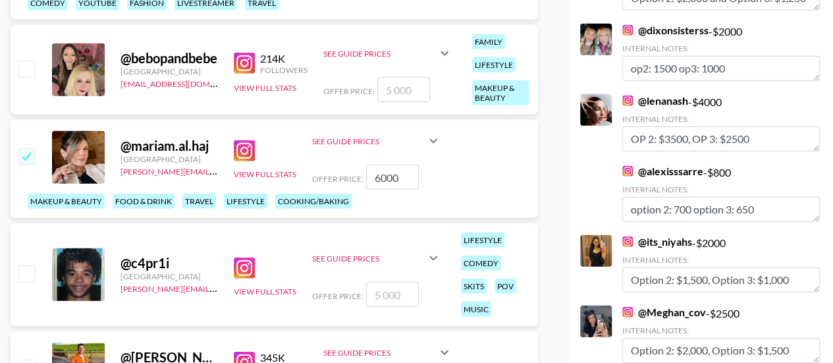
scroll to position [4355, 0]
click at [649, 94] on link "@ lenanash" at bounding box center [655, 100] width 66 height 13
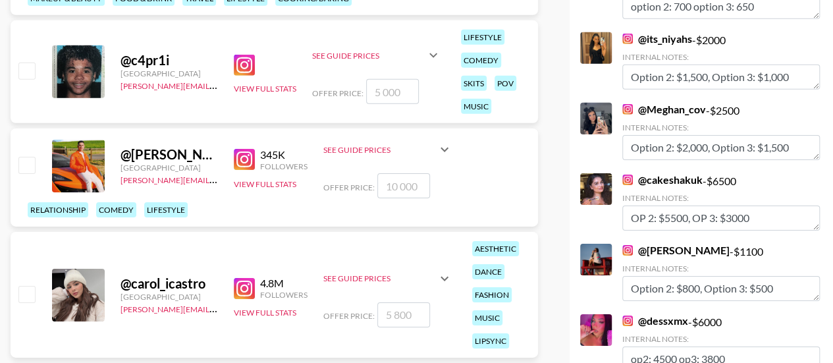
scroll to position [4562, 0]
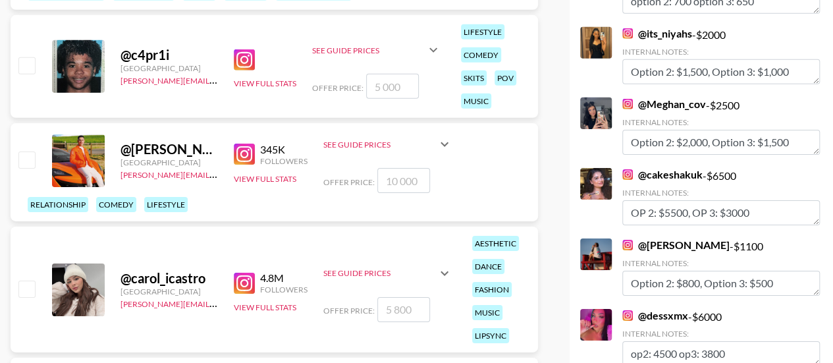
click at [661, 27] on link "@ its_niyahs" at bounding box center [657, 33] width 70 height 13
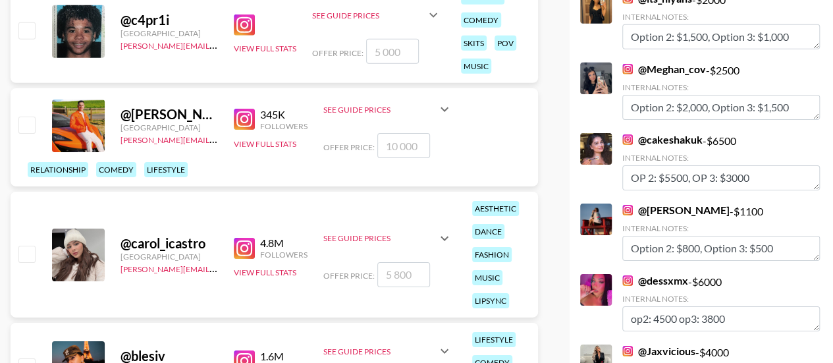
scroll to position [4641, 0]
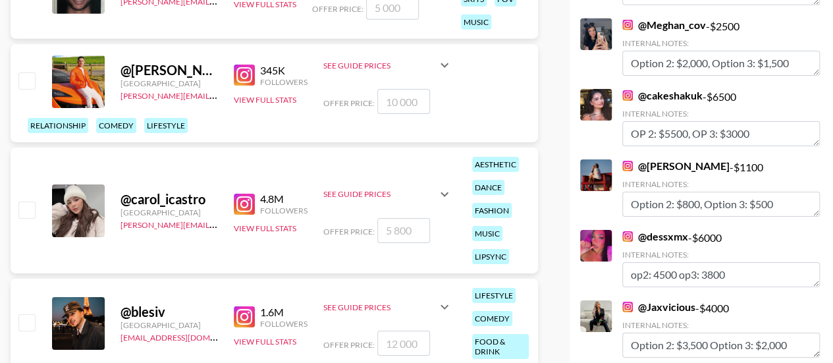
click at [676, 18] on link "@ Meghan_cov" at bounding box center [664, 24] width 84 height 13
click at [664, 89] on link "@ cakeshakuk" at bounding box center [662, 95] width 80 height 13
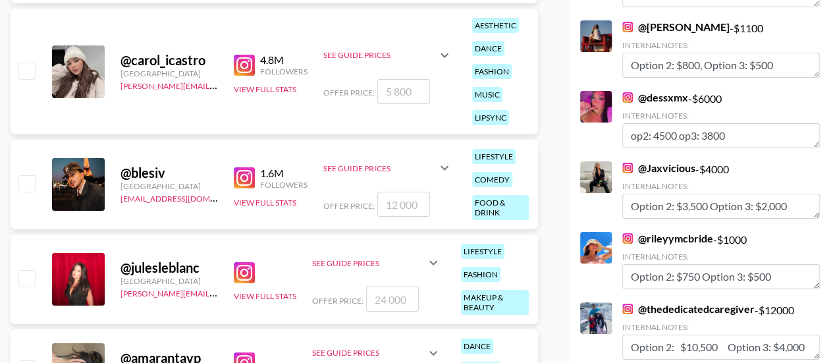
scroll to position [4788, 0]
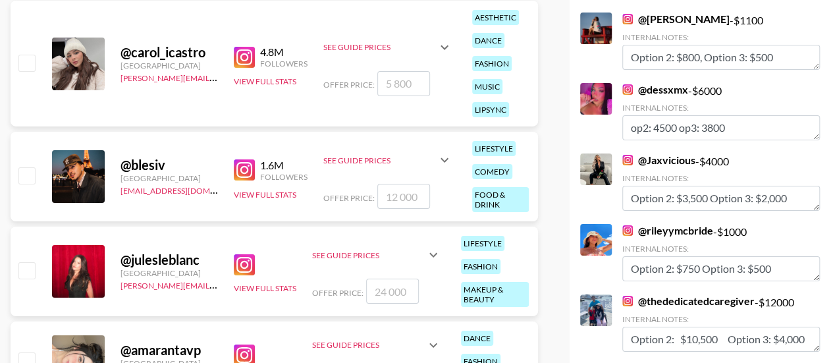
click at [666, 13] on link "@ [PERSON_NAME]" at bounding box center [675, 19] width 107 height 13
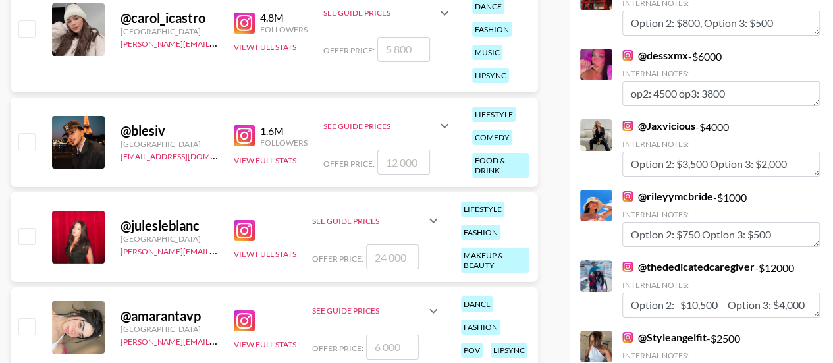
scroll to position [4835, 0]
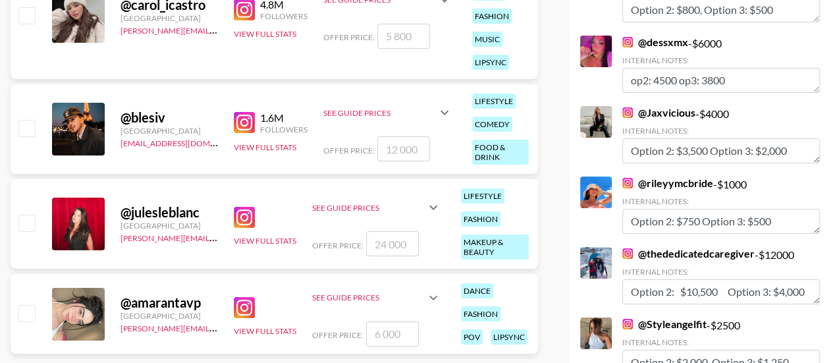
click at [660, 36] on link "@ dessxmx" at bounding box center [655, 42] width 66 height 13
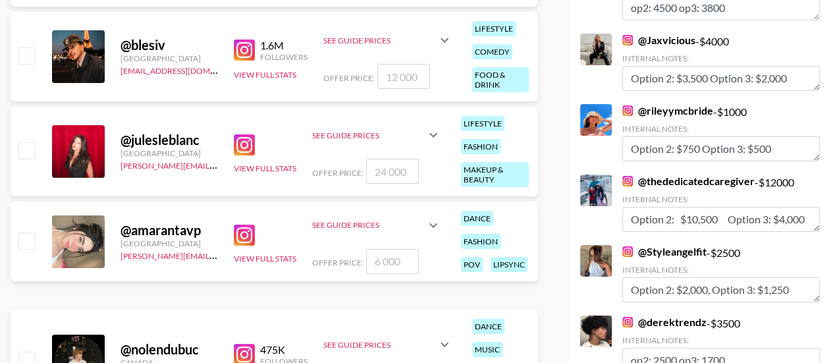
scroll to position [4910, 0]
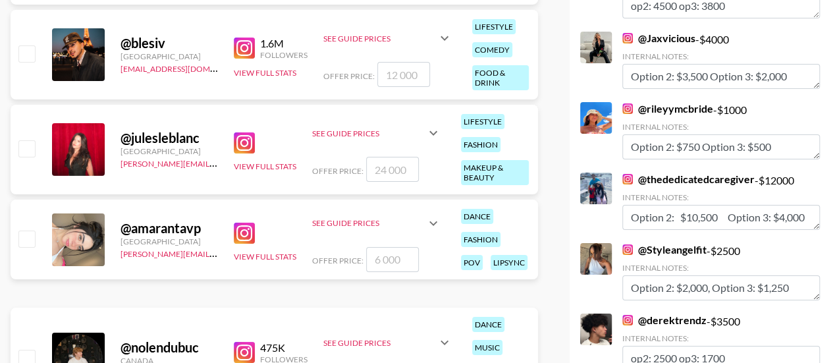
click at [678, 32] on link "@ Jaxvicious" at bounding box center [658, 38] width 73 height 13
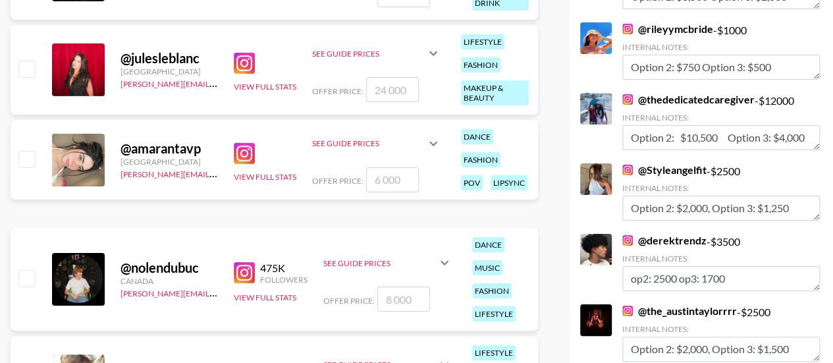
scroll to position [4988, 0]
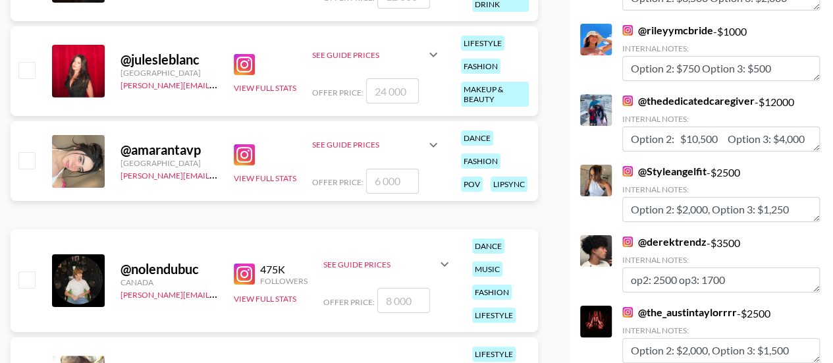
click at [692, 24] on link "@ rileyymcbride" at bounding box center [667, 30] width 91 height 13
click at [669, 94] on link "@ thededicatedcaregiver" at bounding box center [688, 100] width 132 height 13
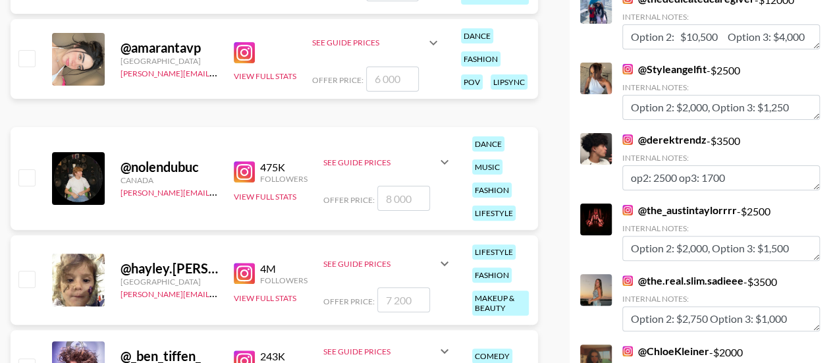
scroll to position [5101, 0]
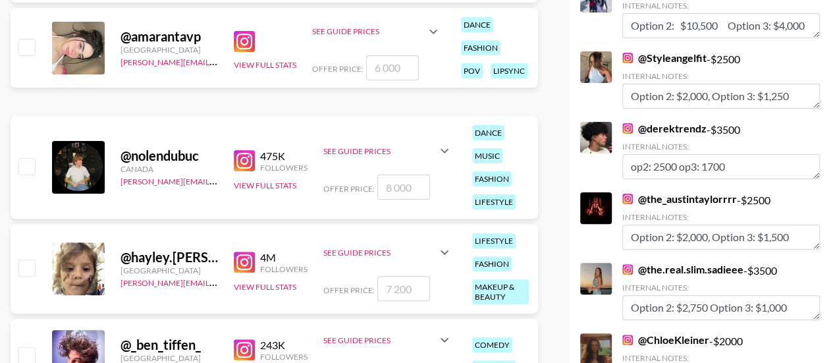
click at [661, 51] on link "@ Styleangelfit" at bounding box center [664, 57] width 84 height 13
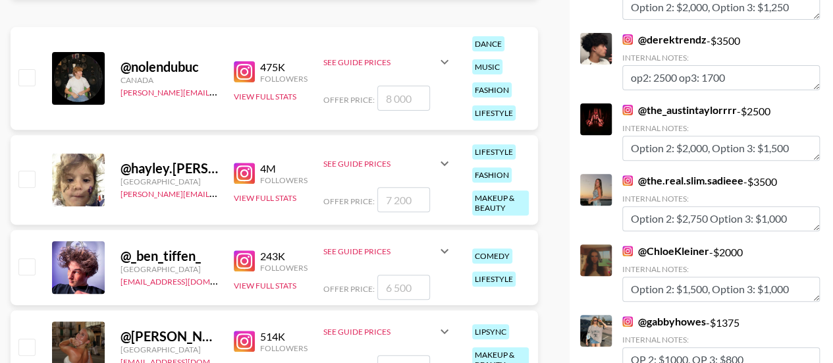
scroll to position [5196, 0]
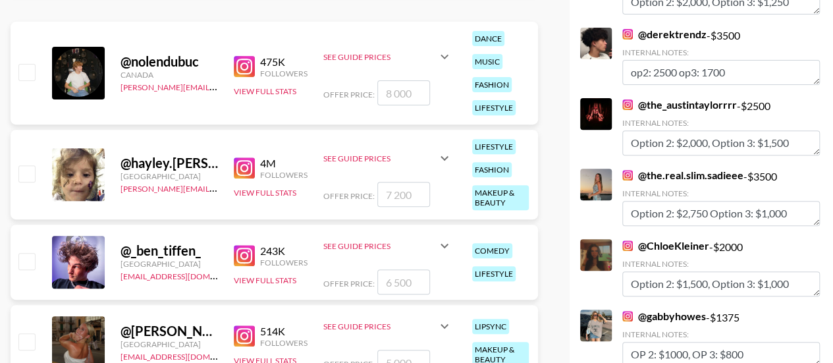
click at [666, 28] on link "@ derektrendz" at bounding box center [664, 34] width 84 height 13
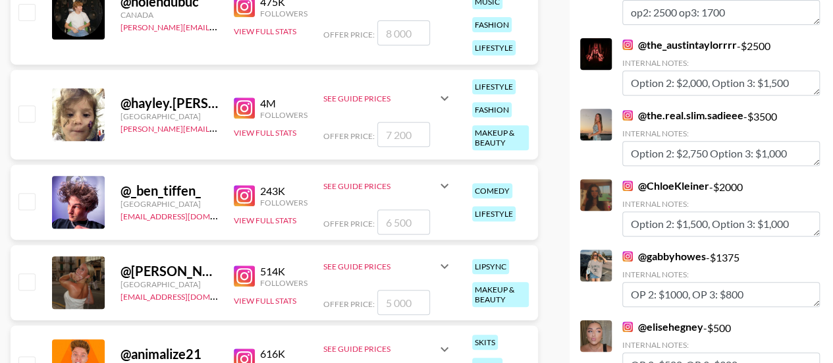
scroll to position [5256, 0]
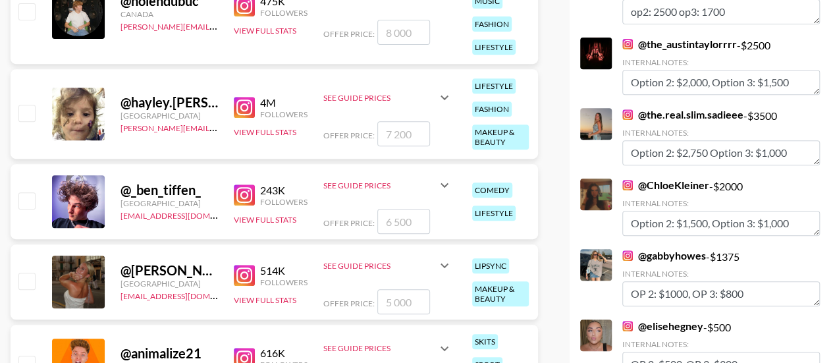
click at [647, 38] on link "@ the_austintaylorrrr" at bounding box center [679, 44] width 115 height 13
click at [672, 108] on link "@ the.real.slim.sadieee" at bounding box center [682, 114] width 121 height 13
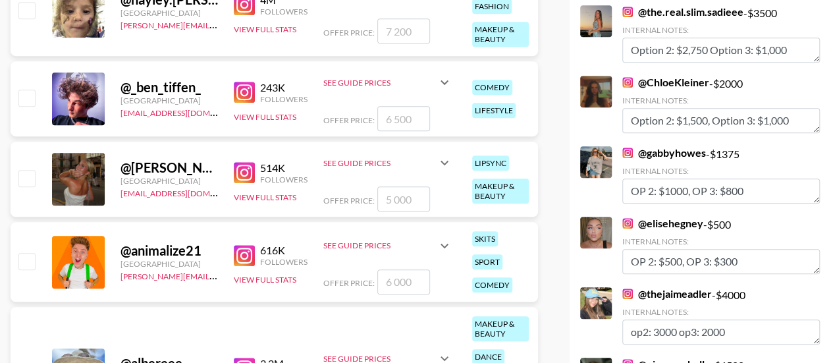
scroll to position [5363, 0]
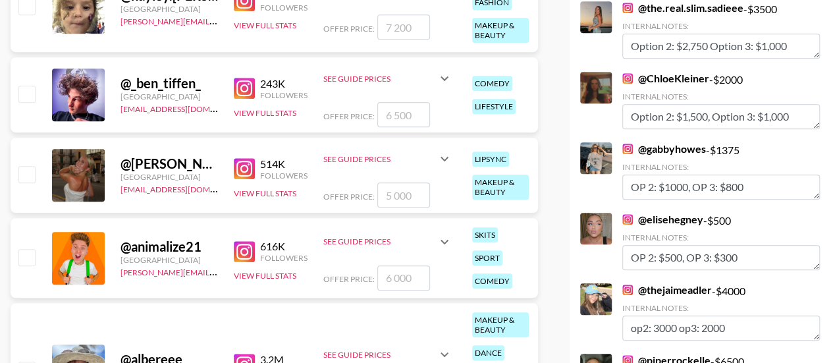
click at [670, 72] on link "@ ChloeKleiner" at bounding box center [665, 78] width 87 height 13
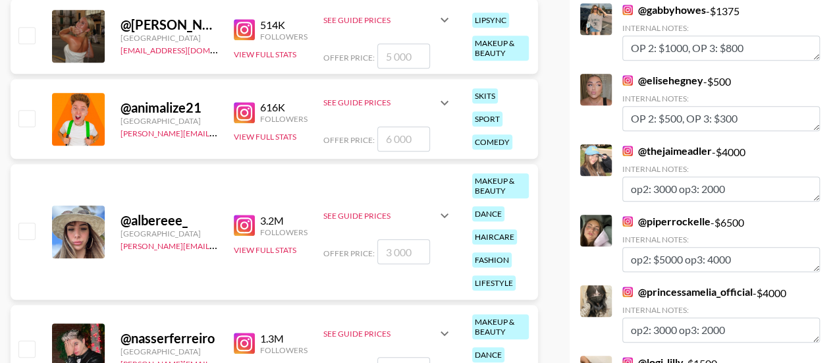
scroll to position [5476, 0]
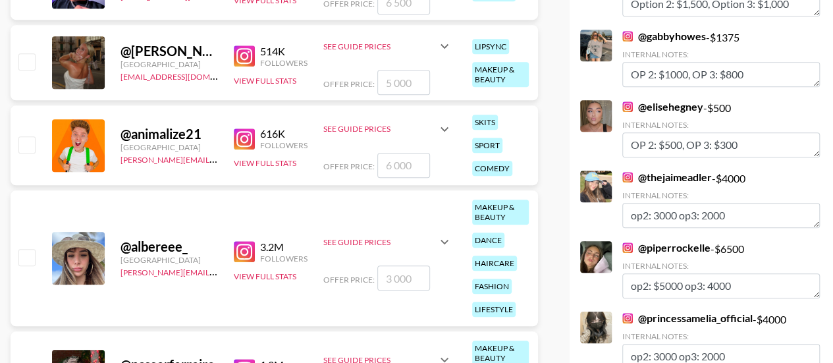
click at [673, 30] on link "@ gabbyhowes" at bounding box center [664, 36] width 84 height 13
click at [657, 100] on link "@ elisehegney" at bounding box center [662, 106] width 81 height 13
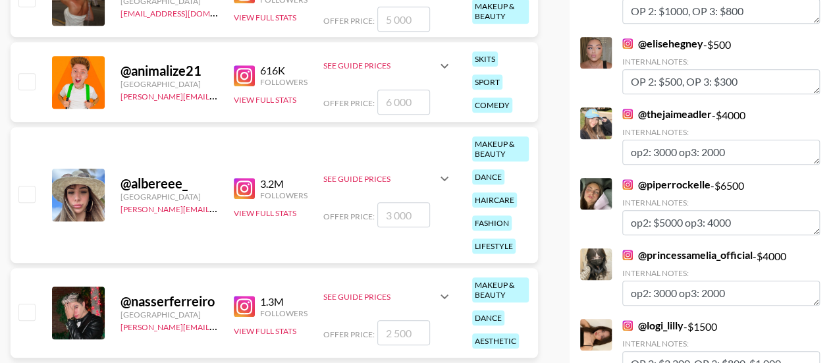
scroll to position [5613, 0]
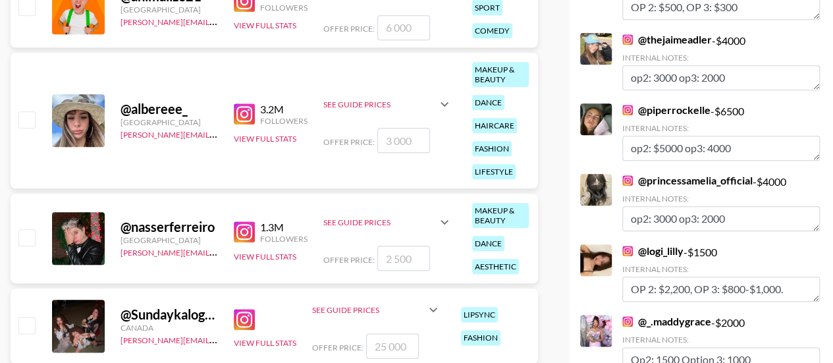
click at [662, 33] on link "@ thejaimeadler" at bounding box center [667, 39] width 90 height 13
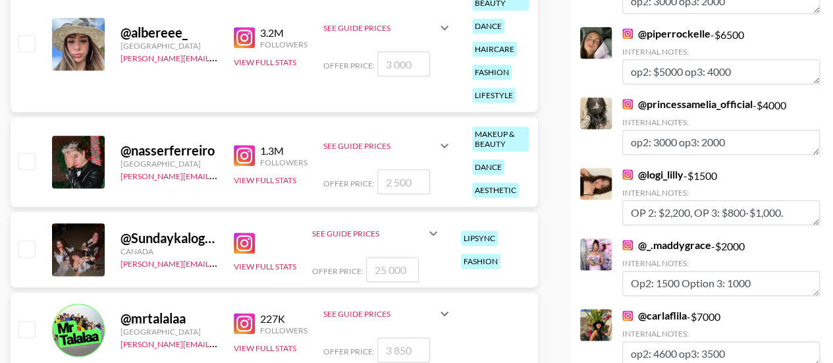
scroll to position [5695, 0]
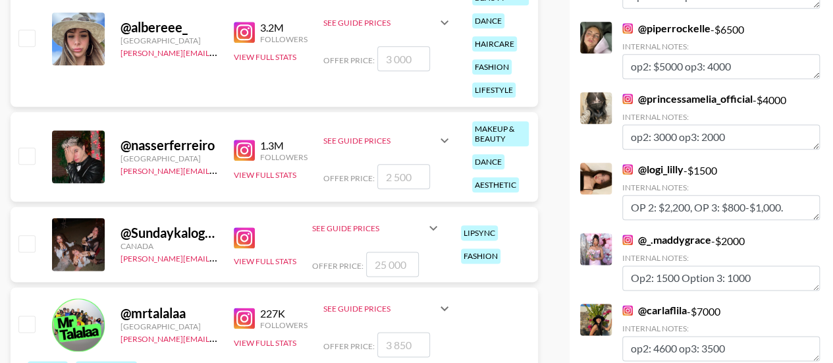
click at [693, 22] on link "@ piperrockelle" at bounding box center [666, 28] width 88 height 13
click at [654, 92] on link "@ princessamelia_official" at bounding box center [687, 98] width 130 height 13
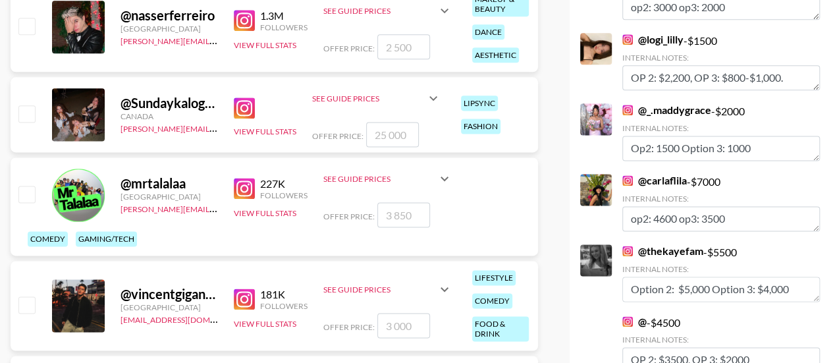
scroll to position [5825, 0]
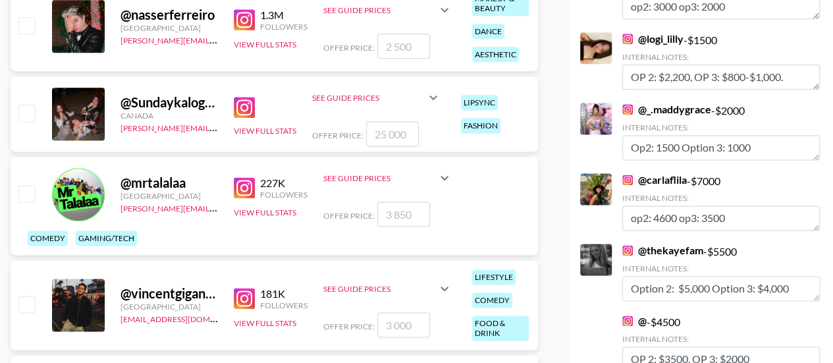
click at [650, 32] on link "@ logi_lilly" at bounding box center [652, 38] width 61 height 13
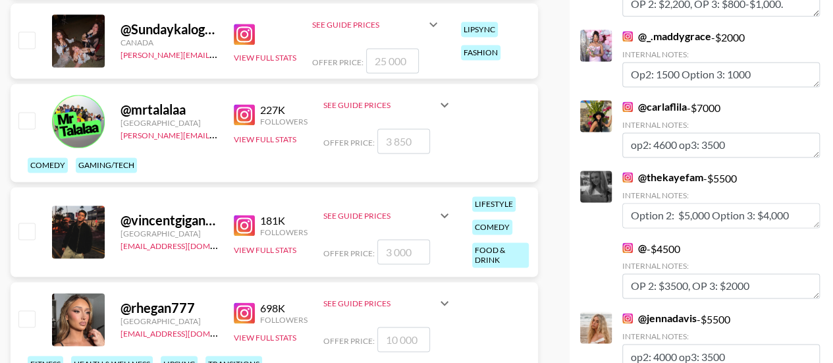
scroll to position [5899, 0]
click at [670, 29] on link "@ _.maddygrace" at bounding box center [666, 35] width 89 height 13
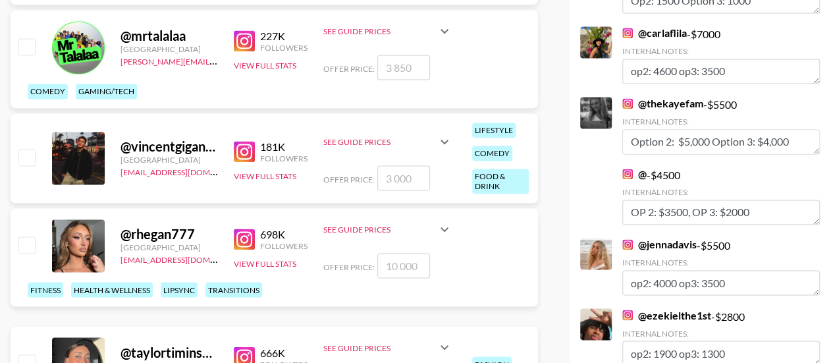
scroll to position [5973, 0]
click at [661, 26] on link "@ carlaflila" at bounding box center [654, 32] width 65 height 13
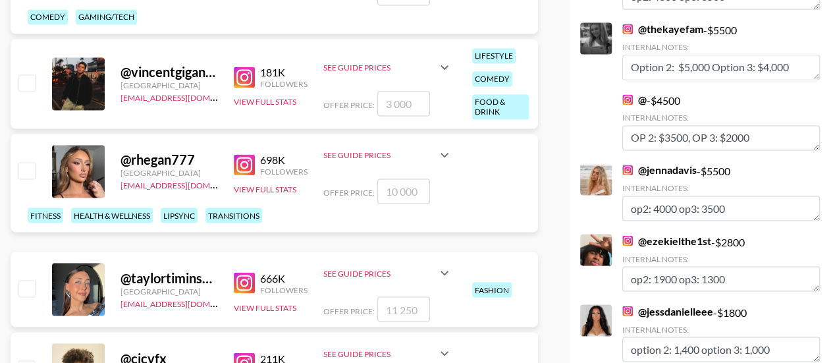
scroll to position [6047, 0]
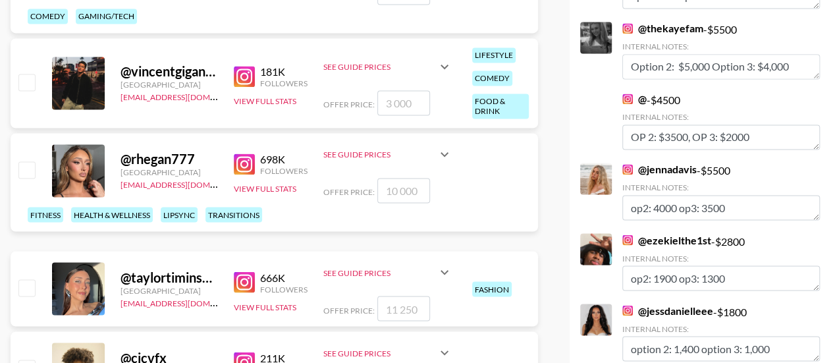
click at [677, 22] on link "@ thekayefam" at bounding box center [662, 28] width 81 height 13
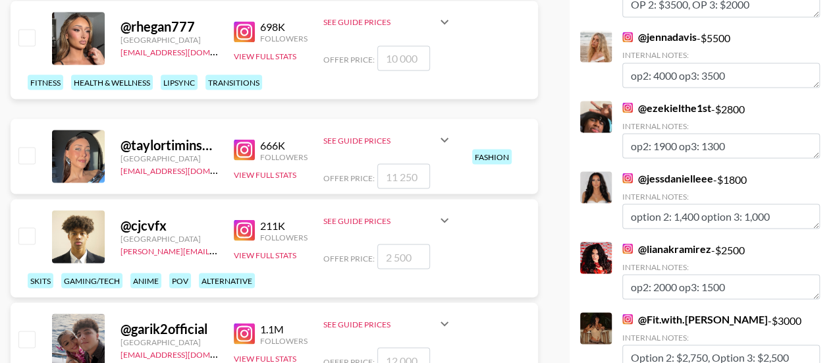
scroll to position [6181, 0]
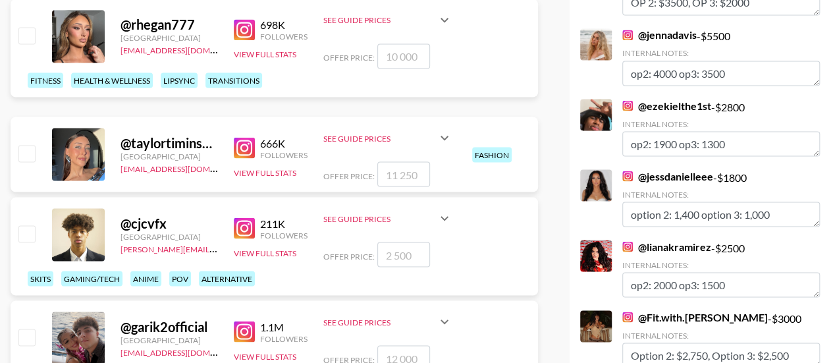
click at [676, 28] on link "@ jennadavis" at bounding box center [659, 34] width 74 height 13
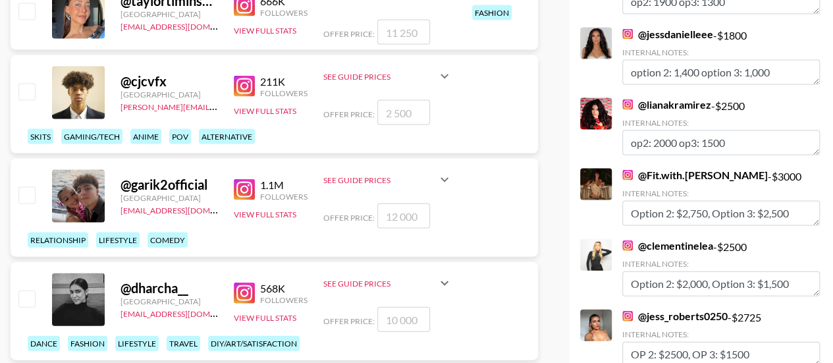
scroll to position [6324, 0]
click at [656, 27] on link "@ jessdanielleee" at bounding box center [667, 33] width 91 height 13
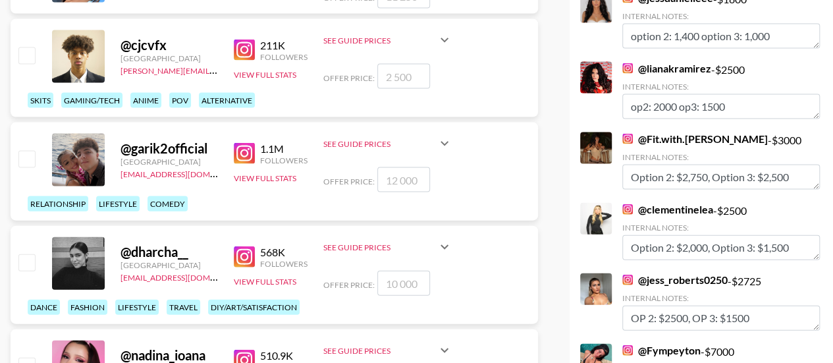
scroll to position [6379, 0]
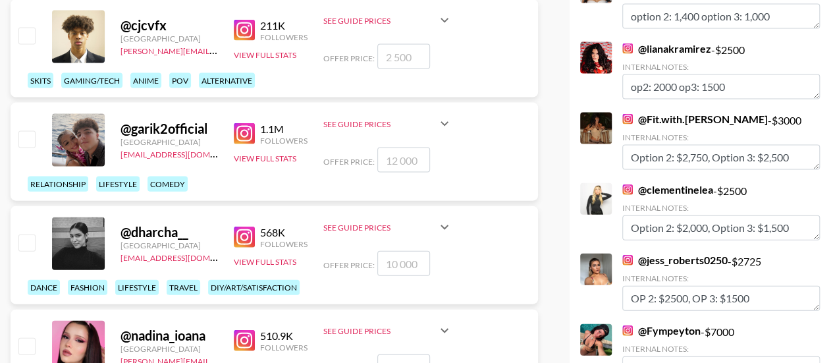
click at [658, 42] on link "@ lianakramirez" at bounding box center [666, 48] width 89 height 13
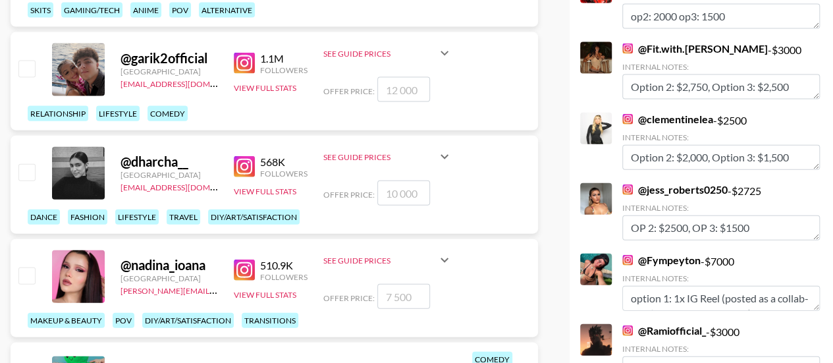
scroll to position [6458, 0]
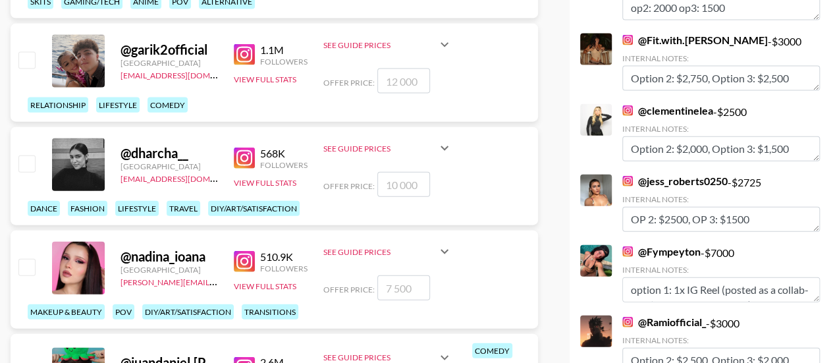
click at [660, 34] on link "@ Fit.with.[PERSON_NAME]" at bounding box center [695, 40] width 146 height 13
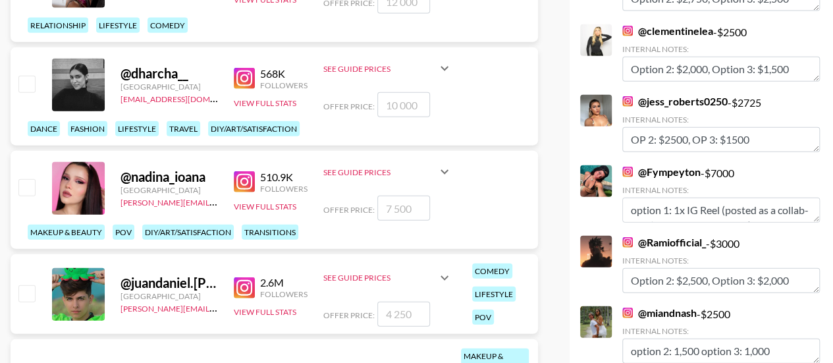
scroll to position [6538, 0]
click at [657, 24] on link "@ clementinelea" at bounding box center [667, 30] width 91 height 13
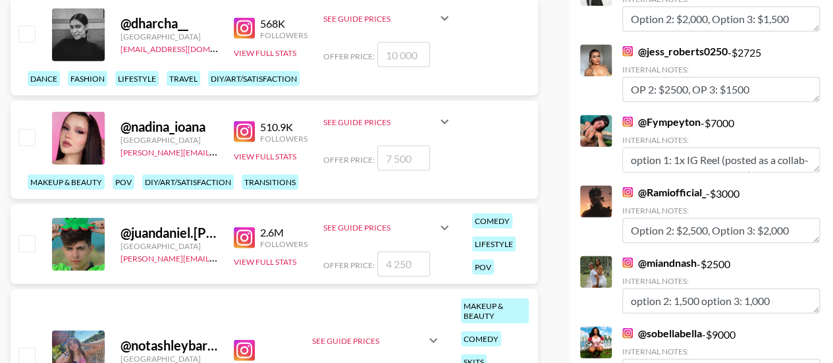
scroll to position [6597, 0]
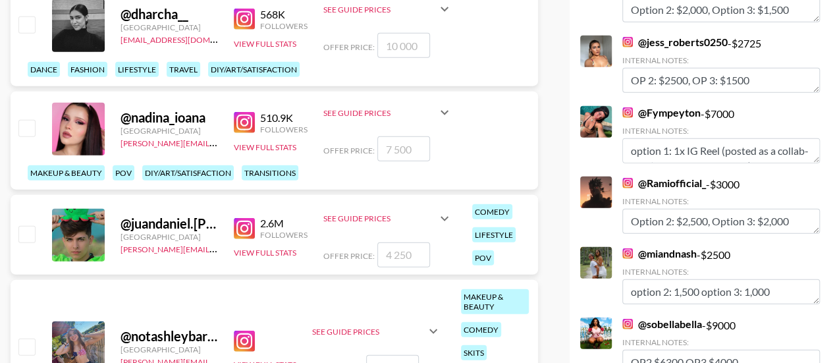
click at [657, 36] on link "@ jess_roberts0250" at bounding box center [674, 42] width 105 height 13
click at [660, 36] on link "@ jess_roberts0250" at bounding box center [674, 42] width 105 height 13
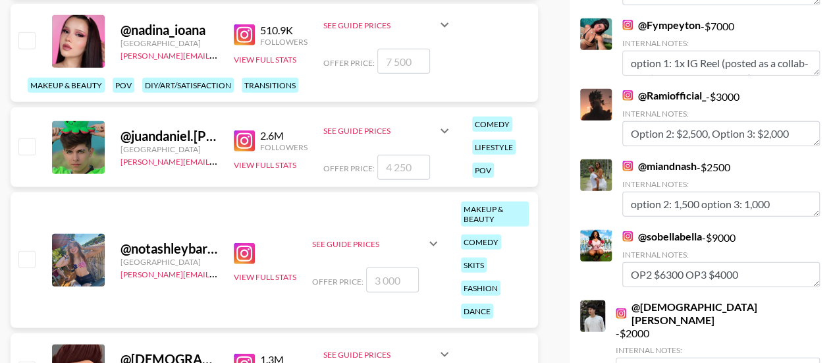
scroll to position [6687, 0]
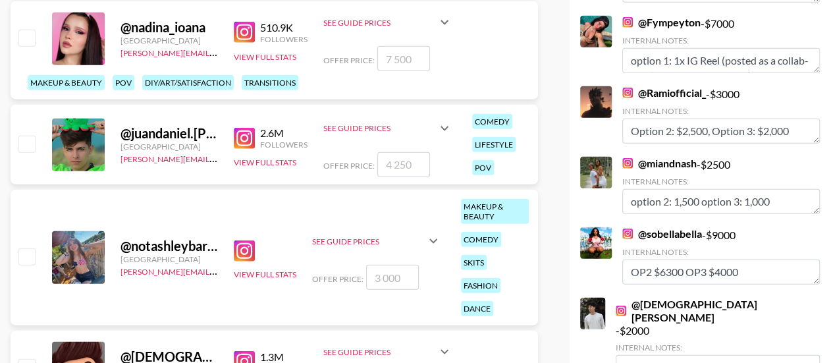
click at [666, 16] on link "@ Fympeyton" at bounding box center [661, 22] width 78 height 13
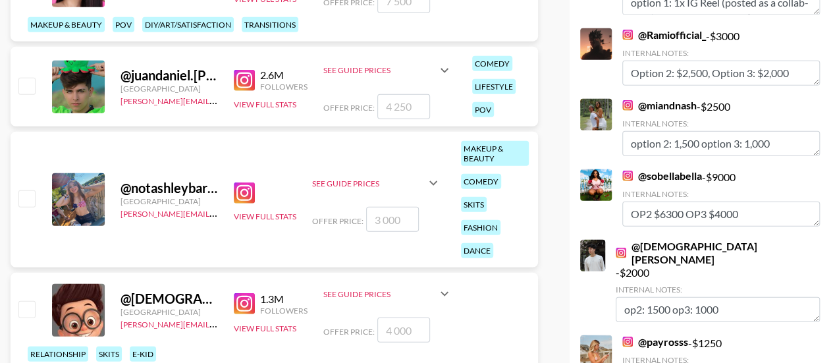
scroll to position [6749, 0]
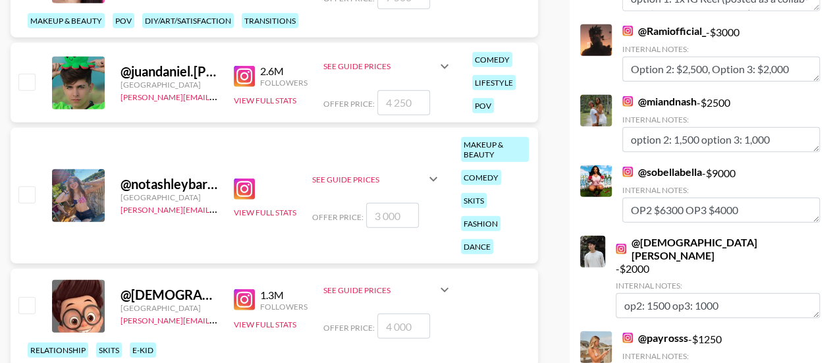
click at [684, 24] on link "@ Ramiofficial_" at bounding box center [664, 30] width 84 height 13
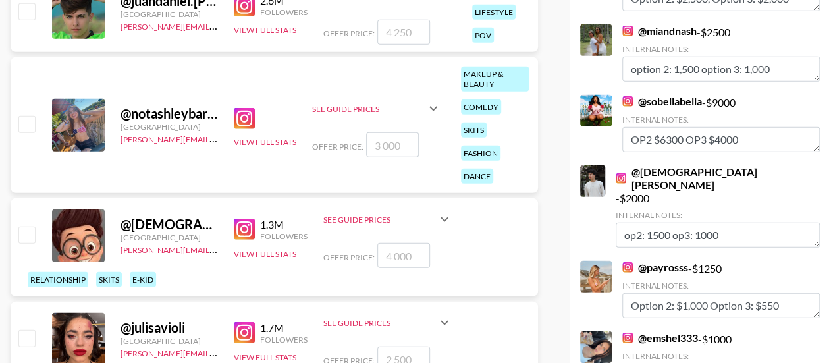
scroll to position [6820, 0]
click at [647, 24] on link "@ miandnash" at bounding box center [659, 30] width 74 height 13
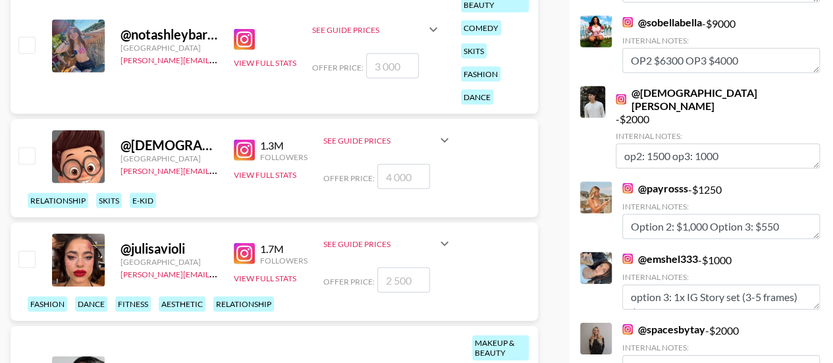
scroll to position [6898, 0]
click at [666, 16] on link "@ sobellabella" at bounding box center [662, 22] width 80 height 13
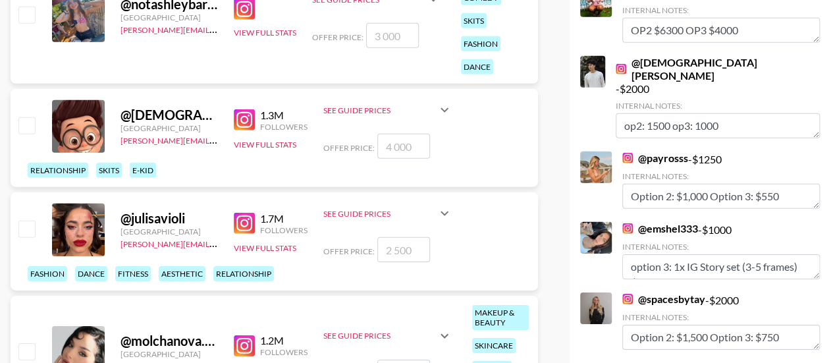
scroll to position [6953, 0]
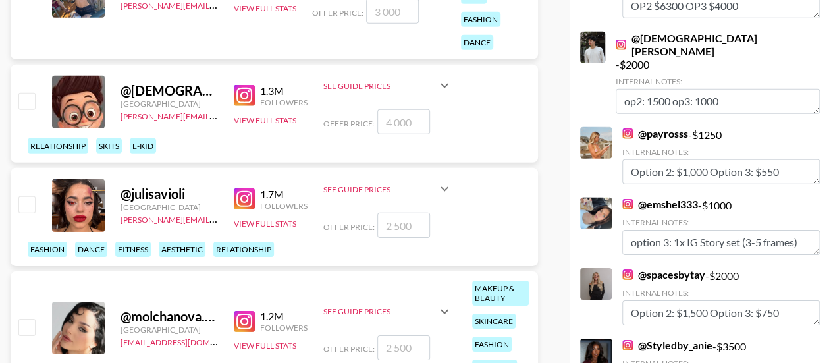
click at [671, 32] on link "@ Christian.[PERSON_NAME]" at bounding box center [718, 45] width 204 height 26
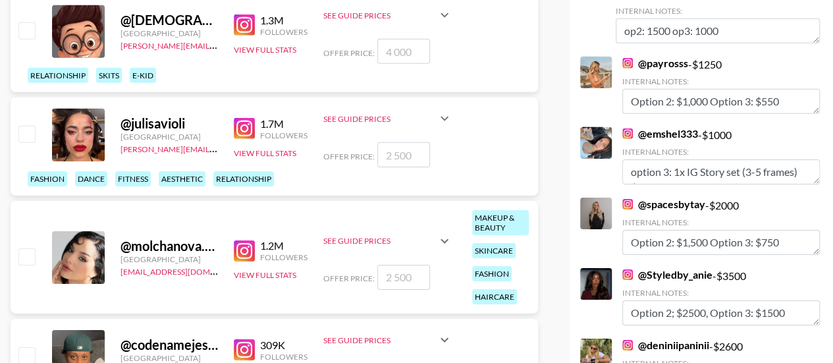
scroll to position [7026, 0]
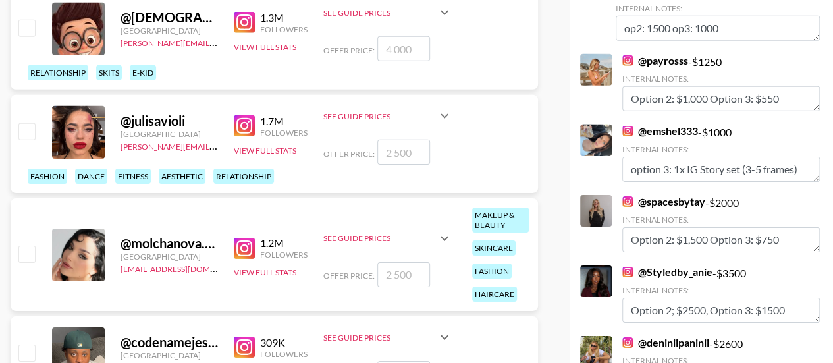
click at [654, 54] on link "@ payrosss" at bounding box center [655, 60] width 66 height 13
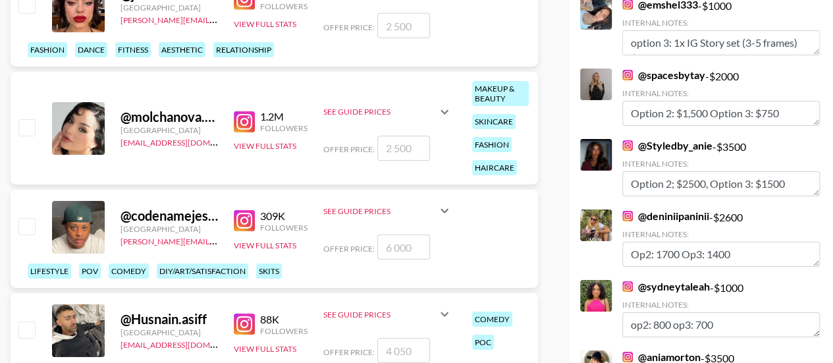
scroll to position [7153, 0]
click at [644, 68] on link "@ spacesbytay" at bounding box center [663, 74] width 83 height 13
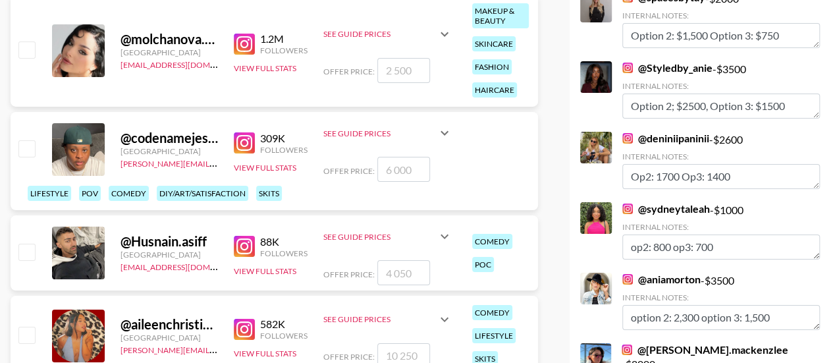
scroll to position [7235, 0]
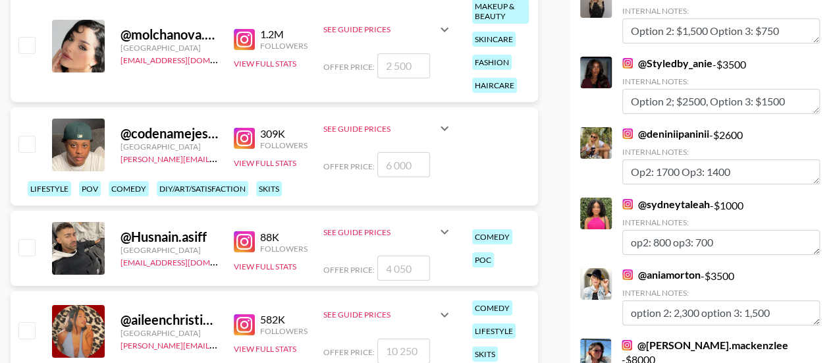
click at [661, 57] on link "@ Styledby_anie" at bounding box center [667, 63] width 90 height 13
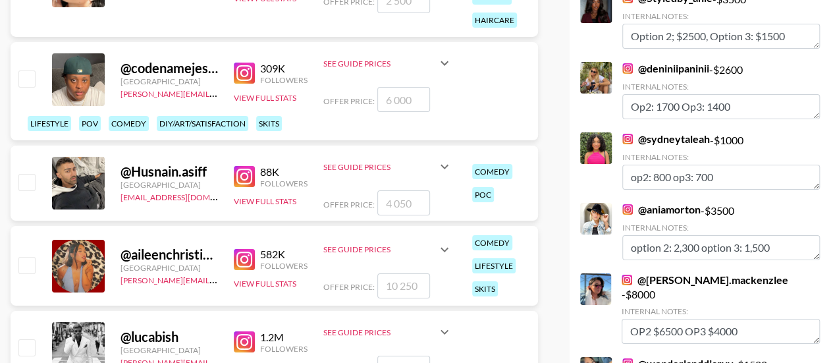
scroll to position [7311, 0]
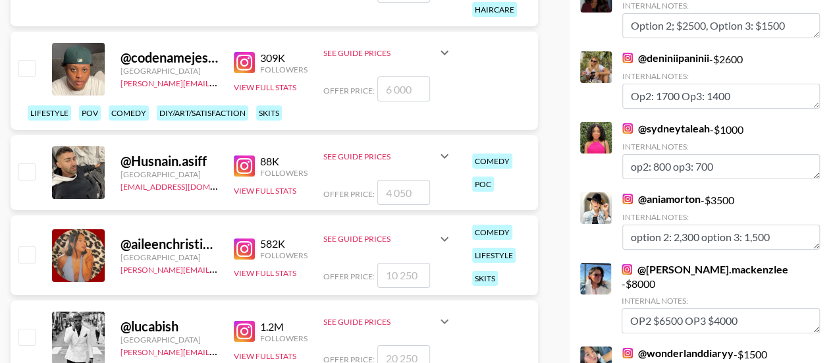
click at [641, 51] on link "@ deniniipaninii" at bounding box center [665, 57] width 87 height 13
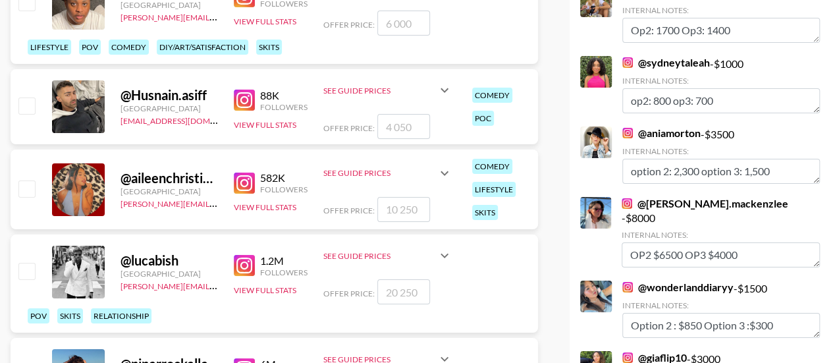
scroll to position [7378, 0]
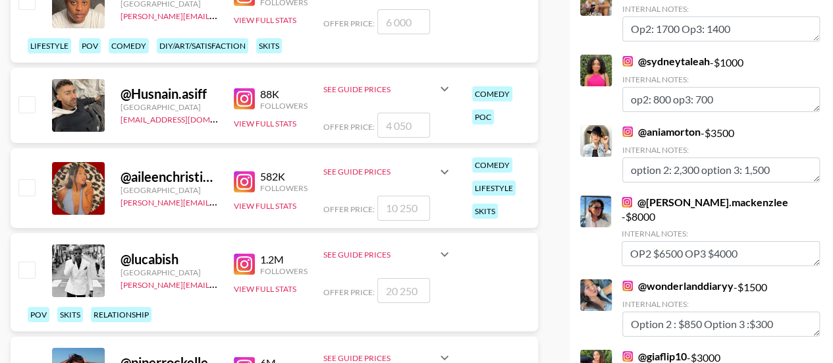
click at [648, 55] on link "@ sydneytaleah" at bounding box center [666, 61] width 88 height 13
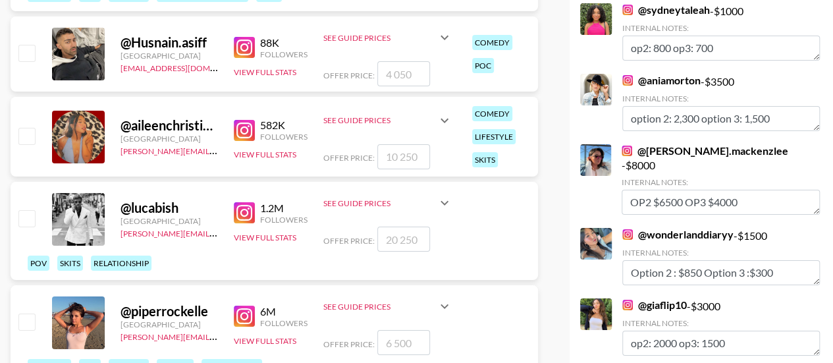
scroll to position [7439, 0]
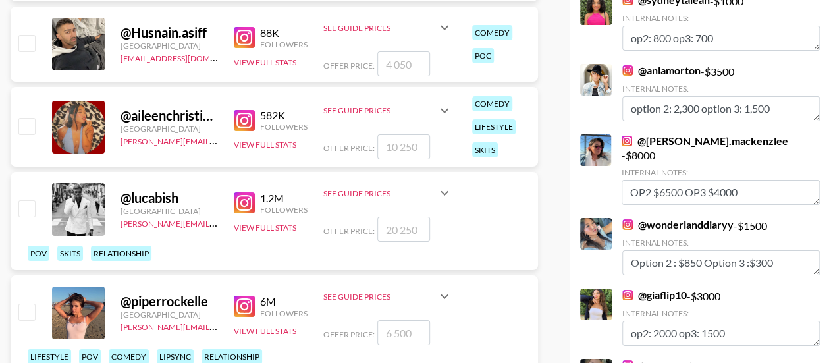
click at [648, 64] on link "@ aniamorton" at bounding box center [661, 70] width 78 height 13
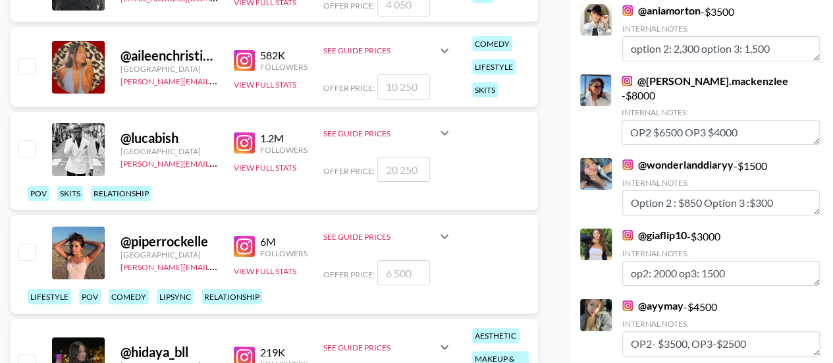
scroll to position [7523, 0]
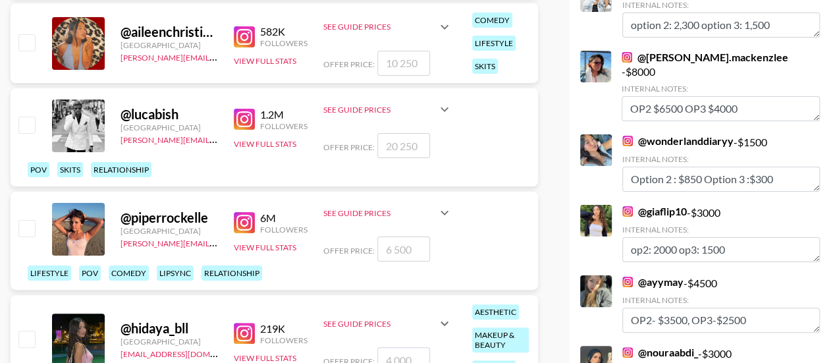
click at [652, 51] on link "@ [PERSON_NAME].mackenzlee" at bounding box center [705, 57] width 167 height 13
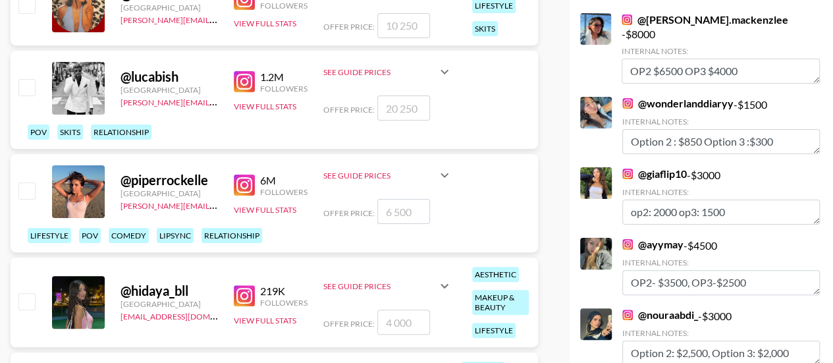
scroll to position [7578, 0]
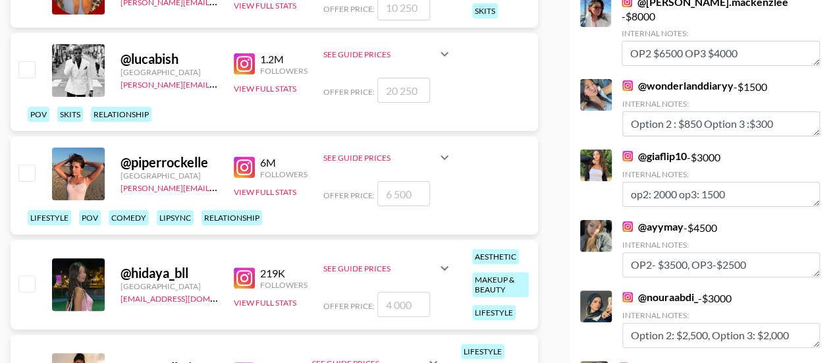
click at [656, 79] on link "@ wonderlanddiaryy" at bounding box center [677, 85] width 111 height 13
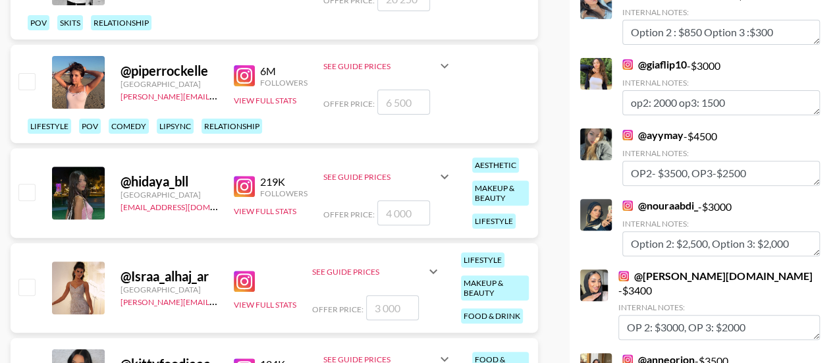
scroll to position [7670, 0]
click at [653, 57] on link "@ giaflip10" at bounding box center [654, 63] width 65 height 13
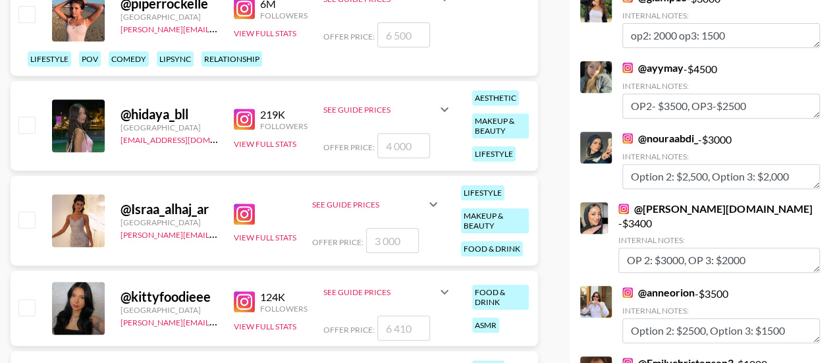
scroll to position [7738, 0]
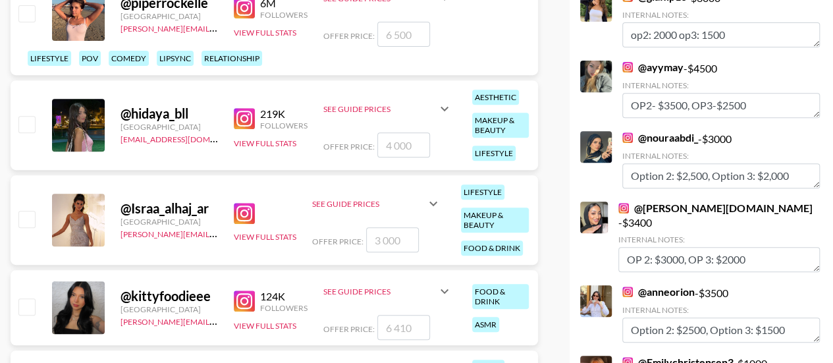
click at [660, 61] on link "@ ayymay" at bounding box center [652, 67] width 61 height 13
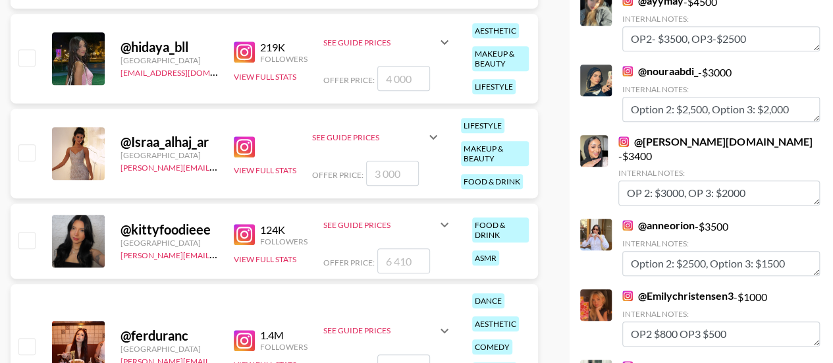
scroll to position [7805, 0]
click at [651, 64] on link "@ nouraabdi_" at bounding box center [660, 70] width 76 height 13
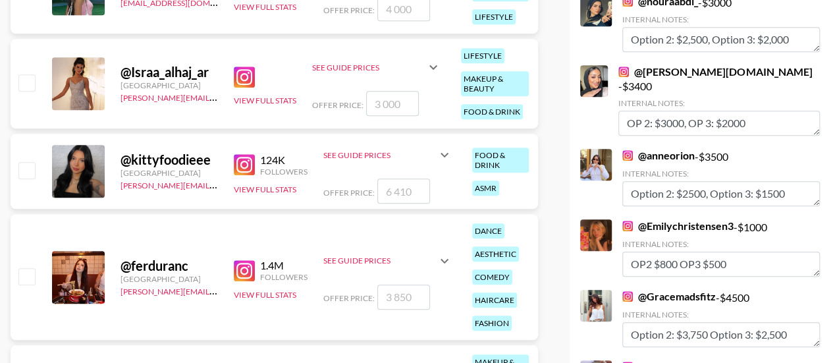
scroll to position [7874, 0]
click at [661, 65] on link "@ [PERSON_NAME][DOMAIN_NAME]" at bounding box center [715, 71] width 194 height 13
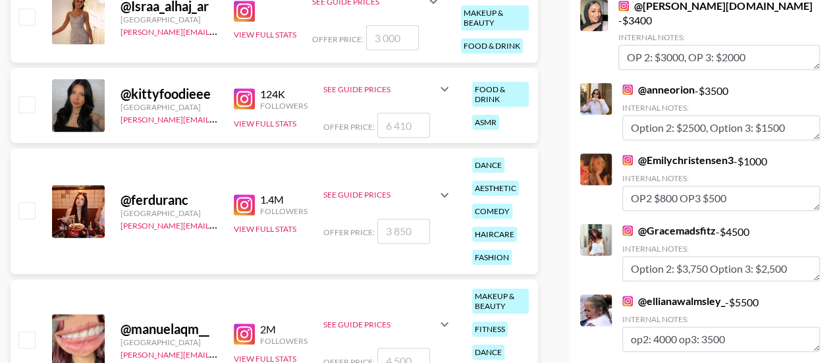
scroll to position [7940, 0]
click at [655, 82] on link "@ anneorion" at bounding box center [658, 88] width 72 height 13
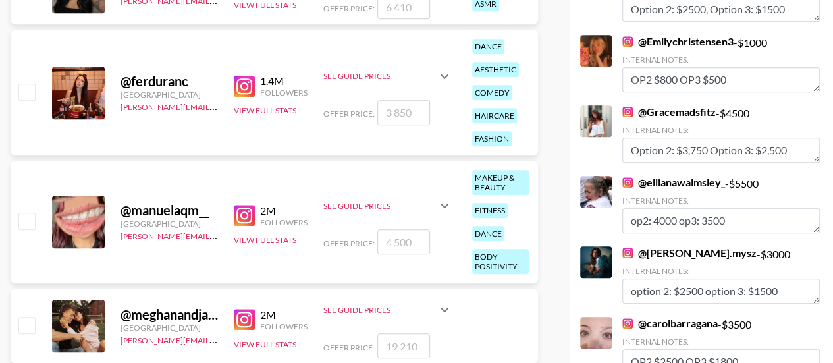
scroll to position [8059, 0]
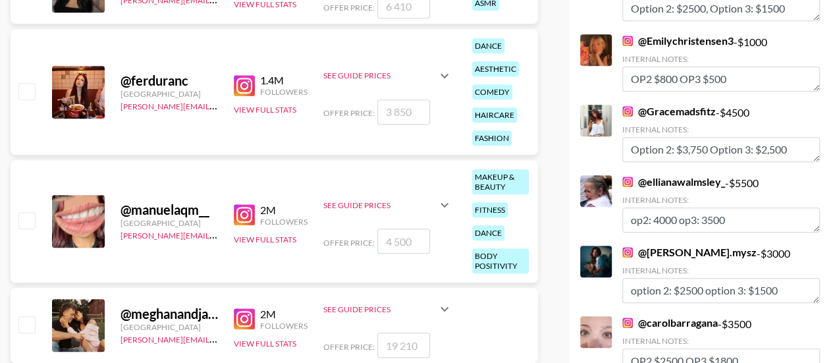
click at [647, 105] on link "@ Gracemadsfitz" at bounding box center [669, 111] width 94 height 13
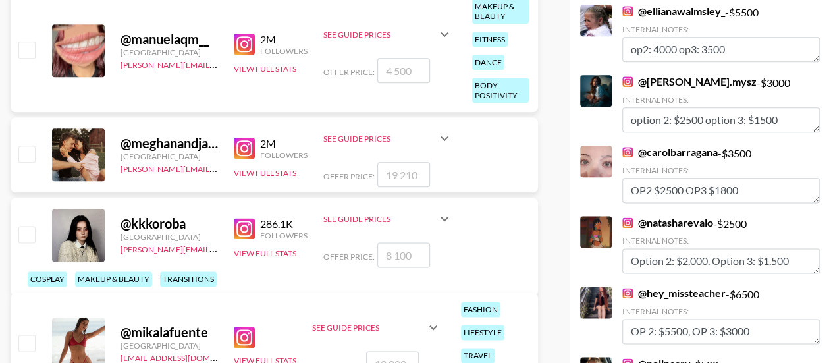
scroll to position [8230, 0]
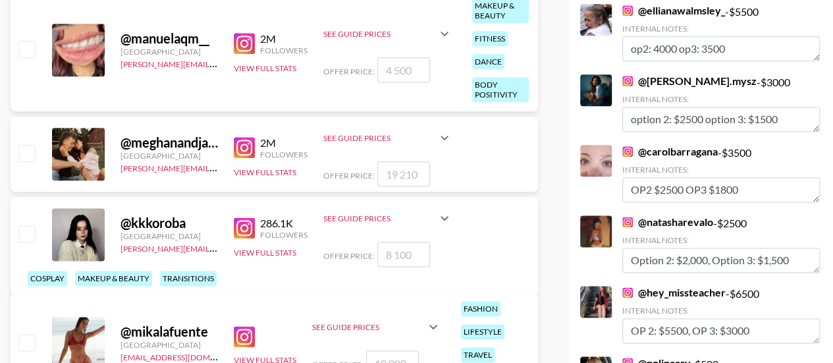
click at [660, 74] on link "@ [PERSON_NAME].mysz" at bounding box center [689, 80] width 134 height 13
click at [656, 74] on link "@ [PERSON_NAME].mysz" at bounding box center [689, 80] width 134 height 13
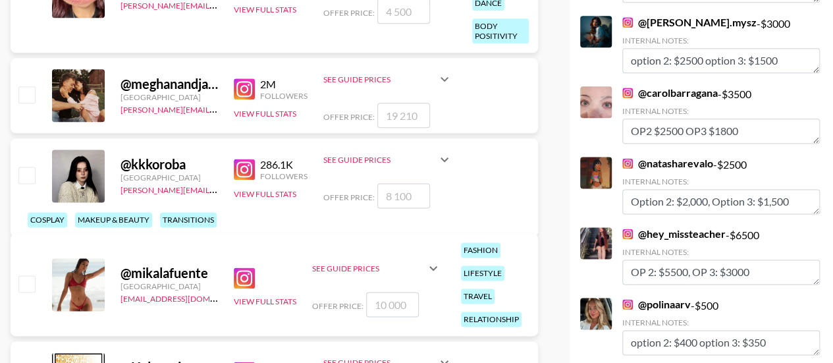
scroll to position [8289, 0]
click at [666, 86] on link "@ carolbarragana" at bounding box center [669, 92] width 95 height 13
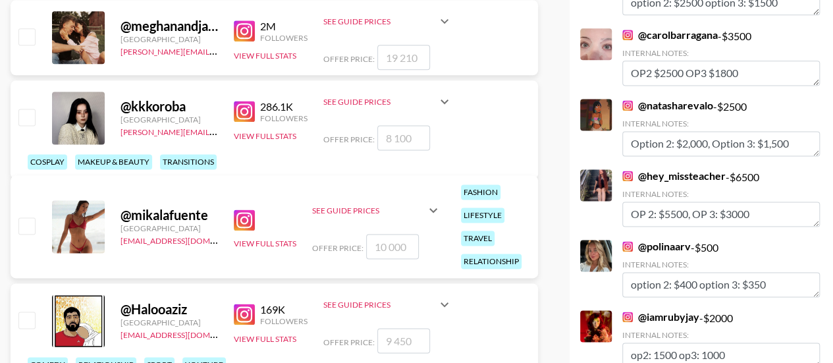
scroll to position [8368, 0]
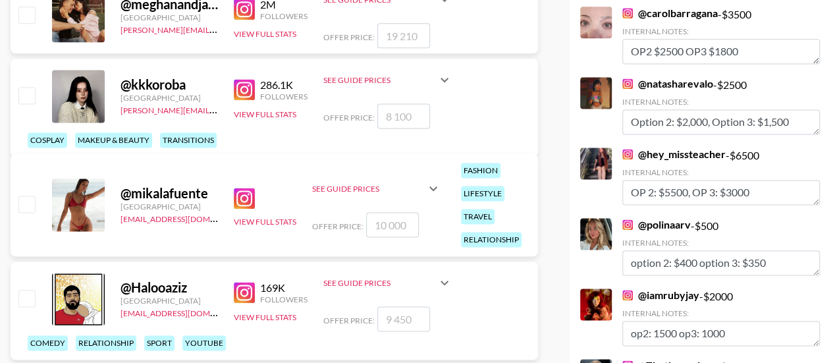
click at [657, 77] on link "@ natasharevalo" at bounding box center [667, 83] width 91 height 13
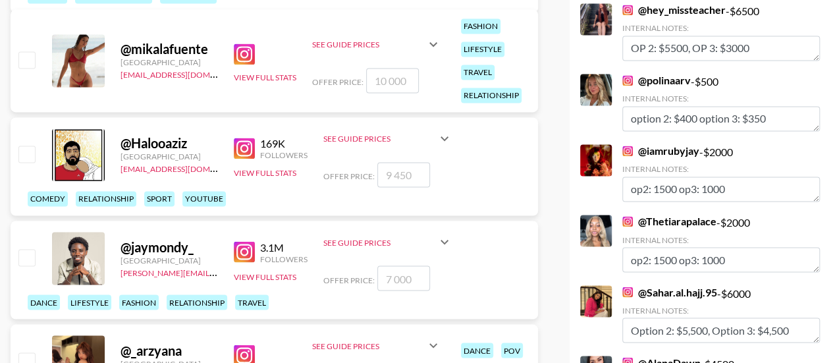
scroll to position [8513, 0]
click at [661, 73] on link "@ polinaarv" at bounding box center [656, 79] width 68 height 13
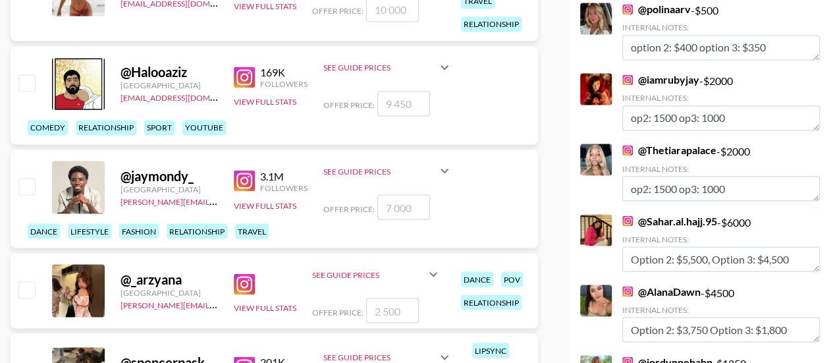
scroll to position [8584, 0]
click at [659, 72] on link "@ iamrubyjay" at bounding box center [660, 78] width 77 height 13
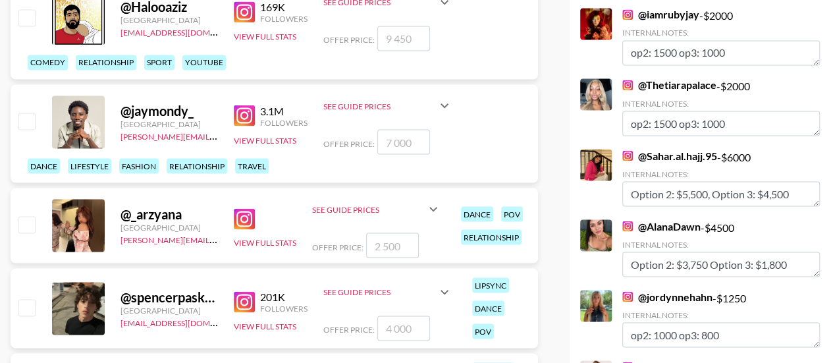
scroll to position [8648, 0]
click at [652, 79] on link "@ Thetiarapalace" at bounding box center [669, 85] width 94 height 13
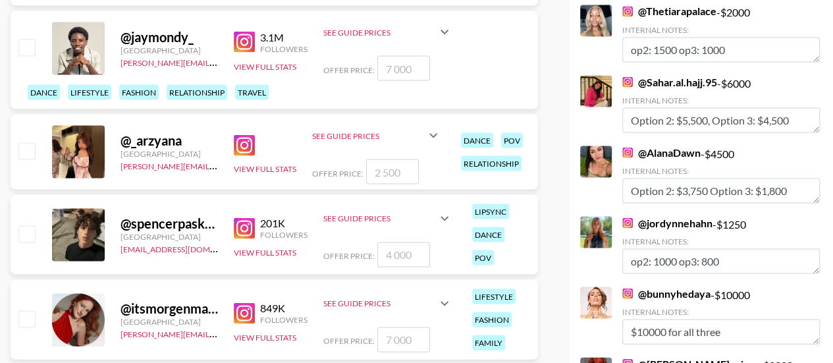
scroll to position [8723, 0]
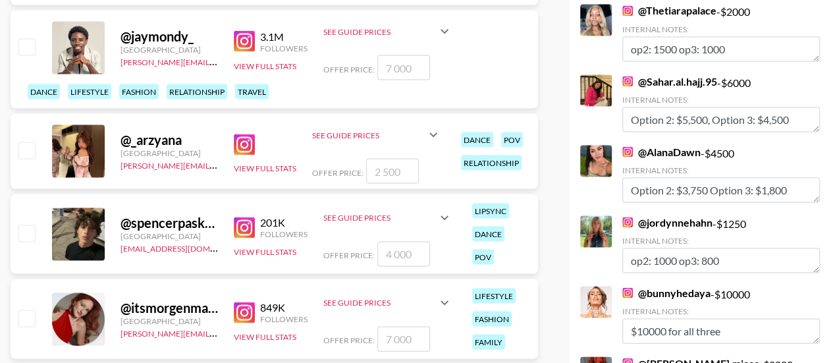
click at [645, 74] on link "@ Sahar.al.hajj.95" at bounding box center [669, 80] width 95 height 13
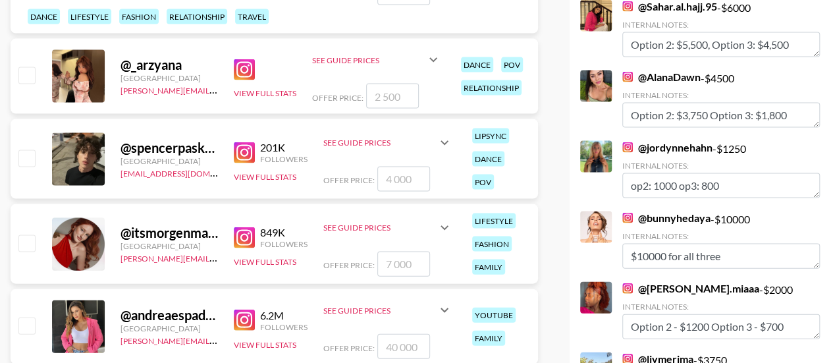
scroll to position [8797, 0]
click at [656, 71] on link "@ AlanaDawn" at bounding box center [661, 77] width 78 height 13
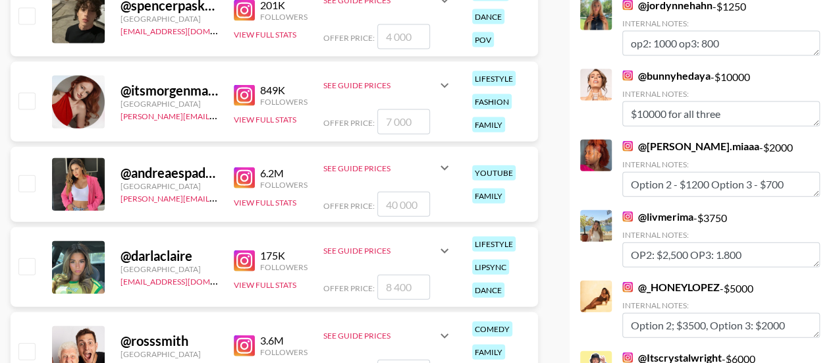
scroll to position [8937, 0]
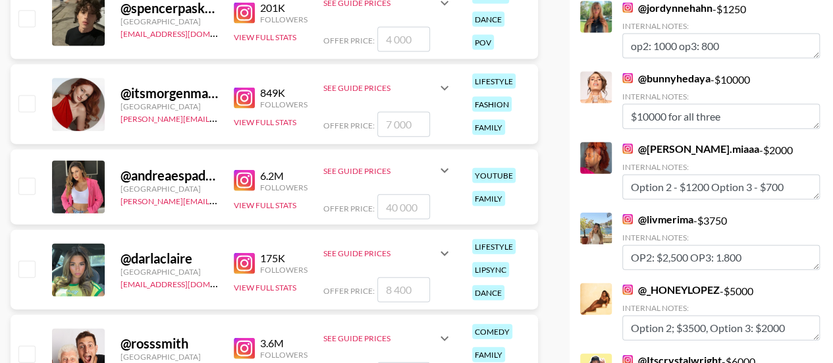
click at [663, 72] on link "@ bunnyhedaya" at bounding box center [666, 78] width 88 height 13
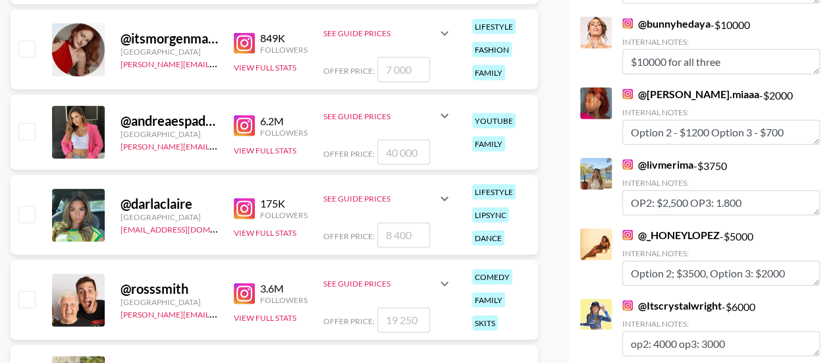
scroll to position [8993, 0]
click at [668, 87] on link "@ Bianca.miaaa" at bounding box center [690, 93] width 137 height 13
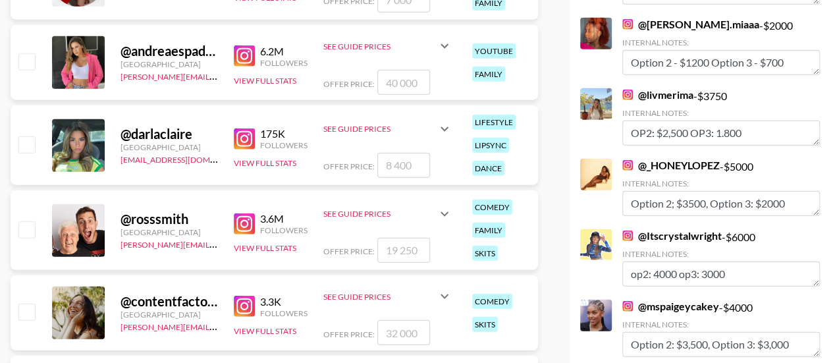
scroll to position [9063, 0]
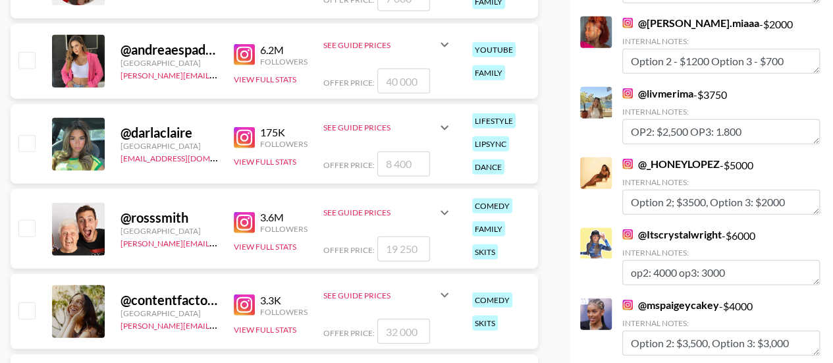
click at [666, 87] on link "@ livmerima" at bounding box center [657, 93] width 71 height 13
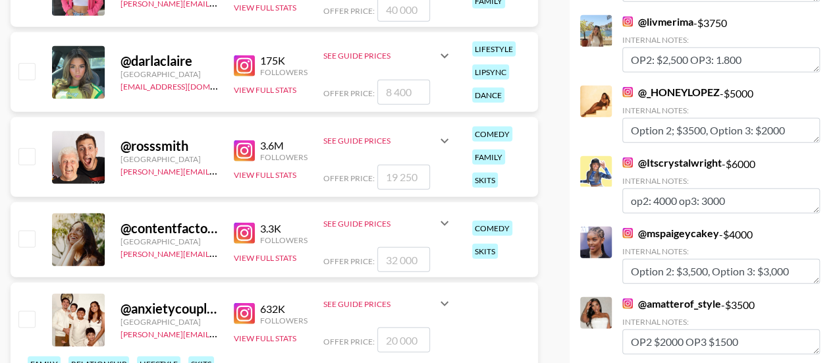
scroll to position [9139, 0]
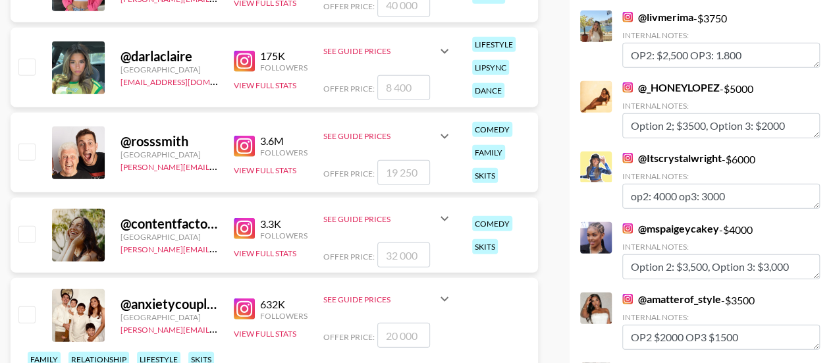
click at [666, 81] on link "@ _HONEYLOPEZ" at bounding box center [670, 87] width 97 height 13
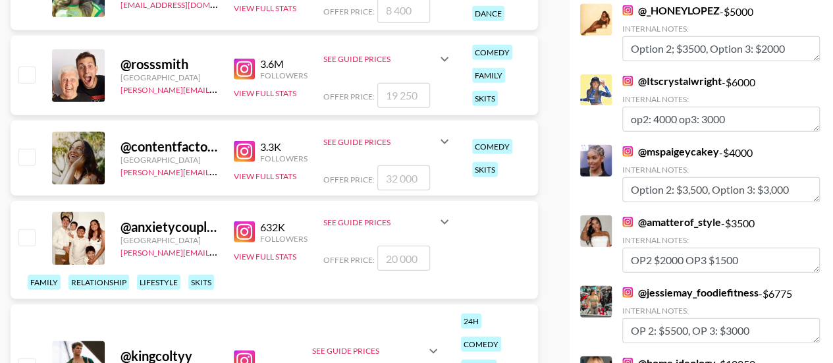
scroll to position [9217, 0]
click at [657, 74] on link "@ Itscrystalwright" at bounding box center [671, 80] width 99 height 13
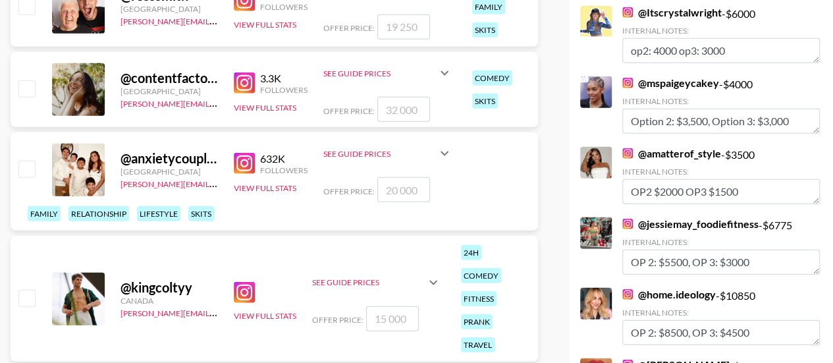
scroll to position [9286, 0]
click at [666, 76] on link "@ mspaigeycakey" at bounding box center [670, 82] width 97 height 13
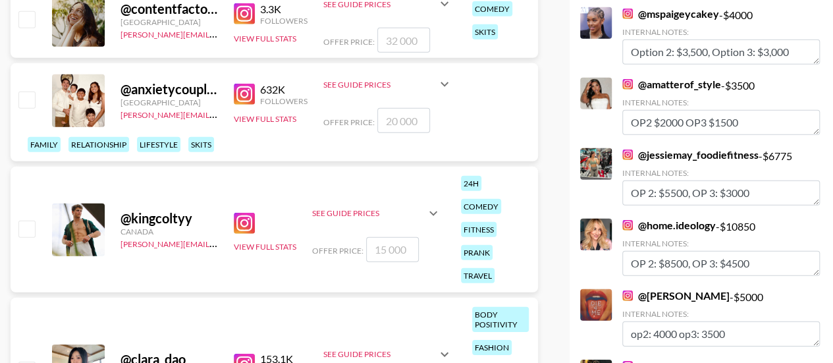
scroll to position [9356, 0]
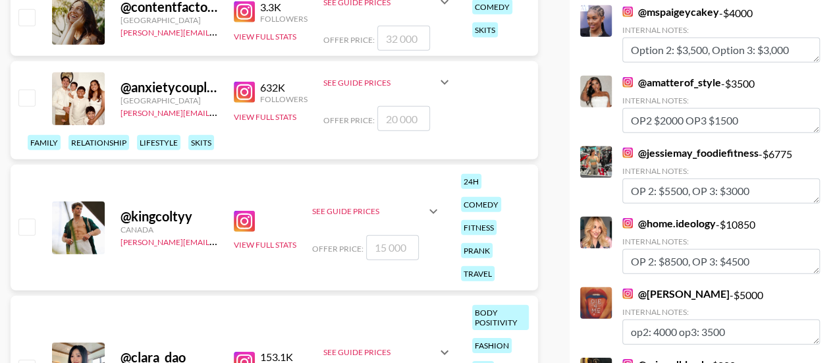
click at [667, 76] on link "@ amatterof_style" at bounding box center [671, 82] width 99 height 13
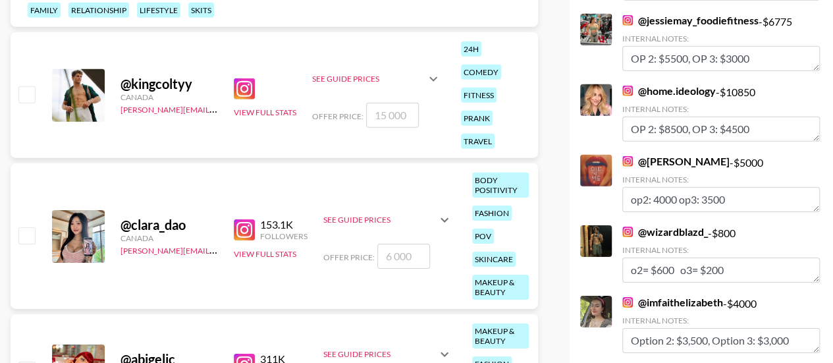
scroll to position [9501, 0]
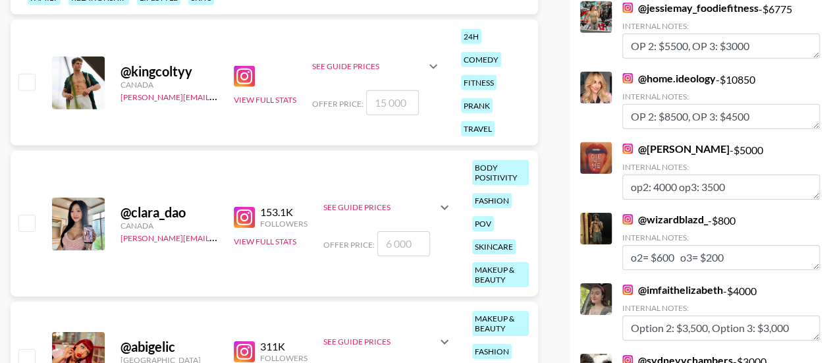
click at [656, 72] on link "@ home.ideology" at bounding box center [669, 78] width 94 height 13
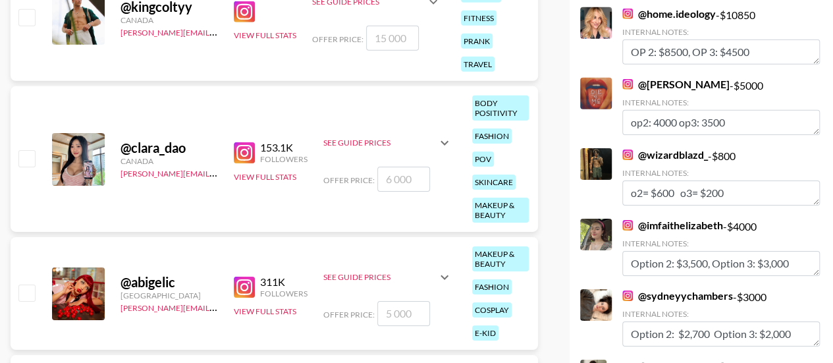
scroll to position [9565, 0]
click at [665, 78] on link "@ emilydobson" at bounding box center [675, 84] width 107 height 13
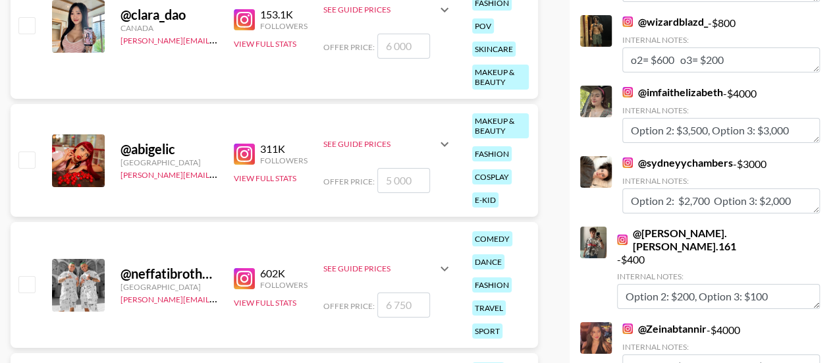
scroll to position [9699, 0]
click at [661, 85] on link "@ imfaithelizabeth" at bounding box center [672, 91] width 101 height 13
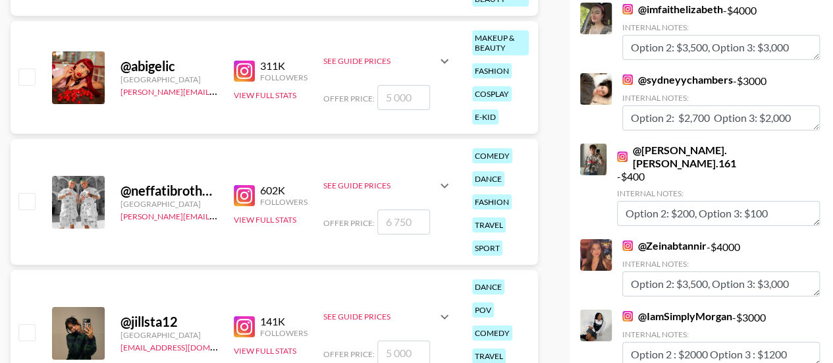
scroll to position [9782, 0]
click at [661, 72] on link "@ sydneyychambers" at bounding box center [677, 78] width 111 height 13
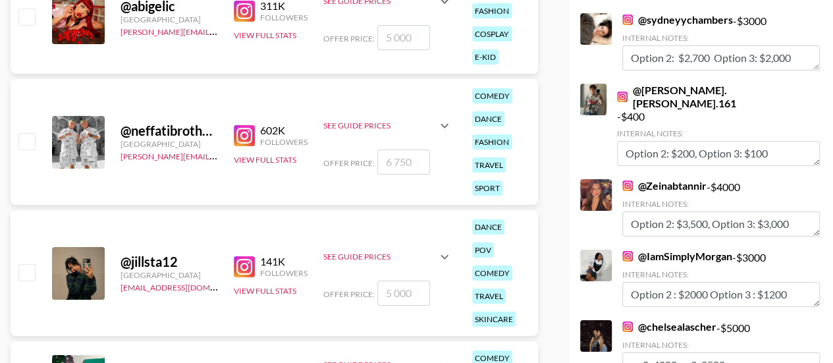
scroll to position [9843, 0]
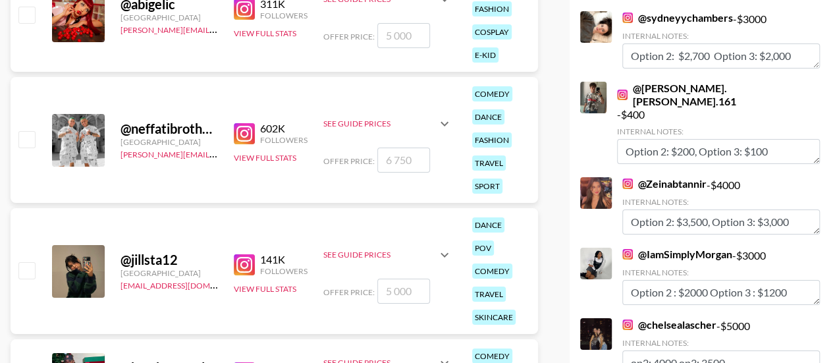
click at [649, 177] on link "@ Zeinabtannir" at bounding box center [664, 183] width 84 height 13
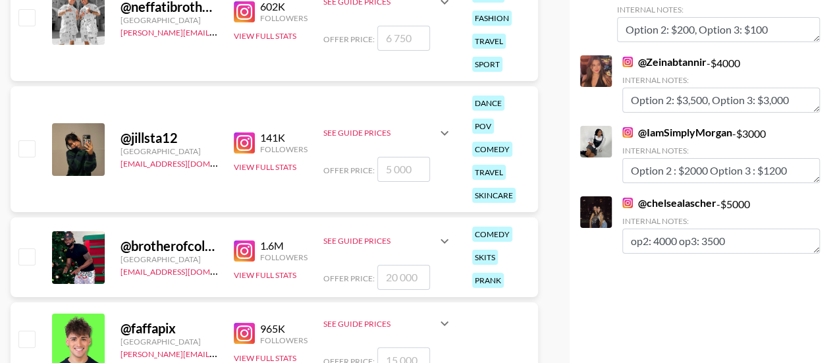
scroll to position [9972, 0]
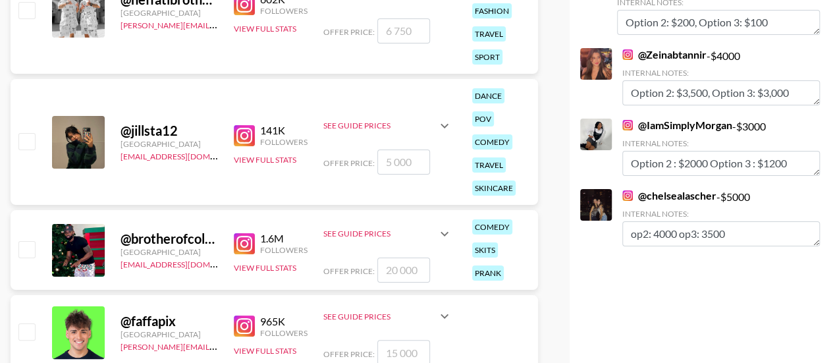
click at [662, 119] on link "@ IamSimplyMorgan" at bounding box center [677, 125] width 110 height 13
click at [655, 189] on link "@ chelsealascher" at bounding box center [669, 195] width 94 height 13
